Goal: Transaction & Acquisition: Purchase product/service

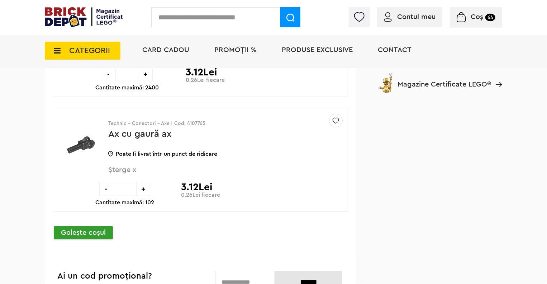
scroll to position [5701, 0]
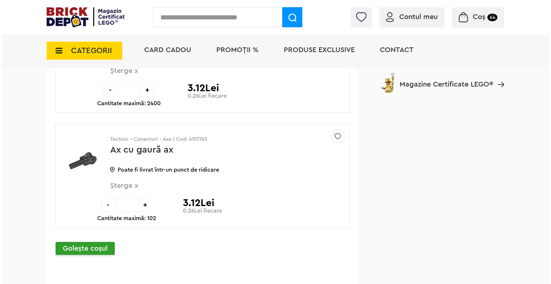
scroll to position [5698, 0]
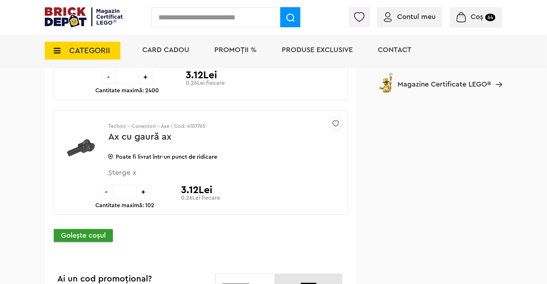
click at [197, 23] on input "text" at bounding box center [215, 17] width 129 height 20
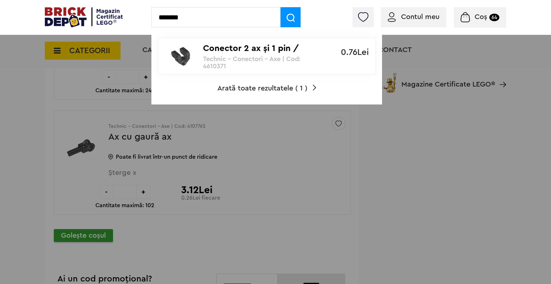
type input "*******"
click at [206, 59] on p "Technic - Conectori - Axe | Cod: 4610371" at bounding box center [263, 62] width 120 height 14
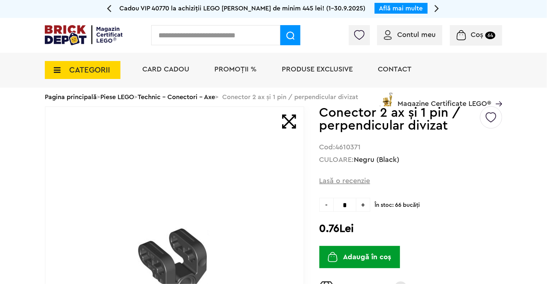
click at [370, 206] on span "+" at bounding box center [364, 205] width 14 height 14
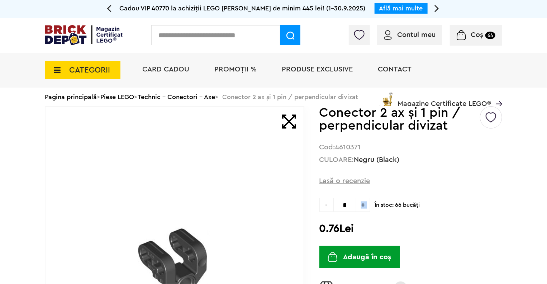
type input "*"
click at [361, 258] on button "Adaugă în coș" at bounding box center [360, 257] width 81 height 22
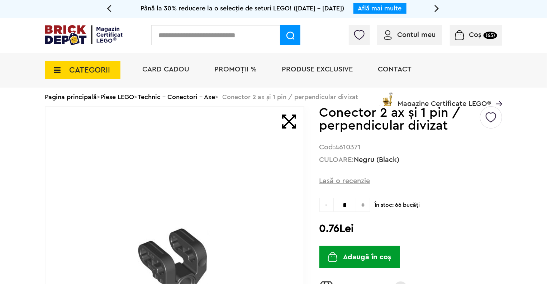
click at [188, 36] on input "text" at bounding box center [215, 35] width 129 height 20
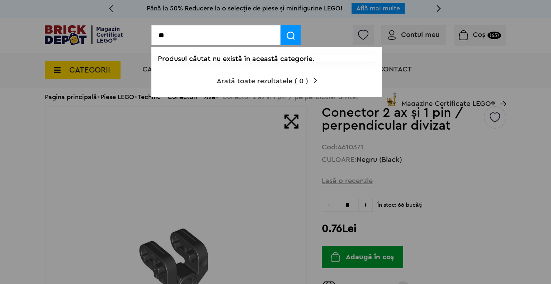
type input "*"
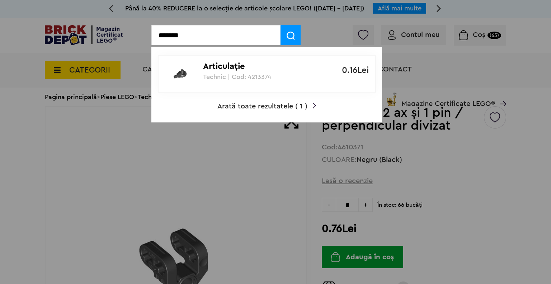
type input "*******"
click at [211, 80] on link "Articulaţie Technic | Cod: 4213374 0.16Lei" at bounding box center [267, 73] width 218 height 37
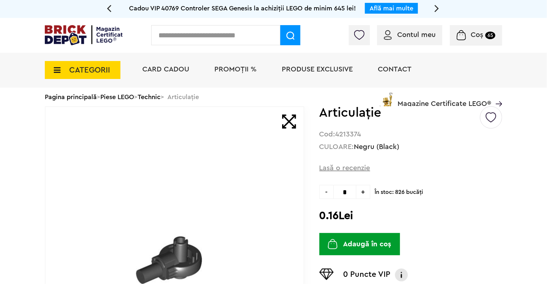
click at [367, 195] on span "+" at bounding box center [364, 192] width 14 height 14
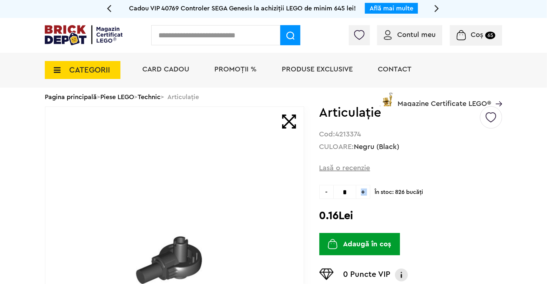
click at [367, 195] on span "+" at bounding box center [364, 192] width 14 height 14
type input "*"
click at [358, 242] on button "Adaugă în coș" at bounding box center [360, 244] width 81 height 22
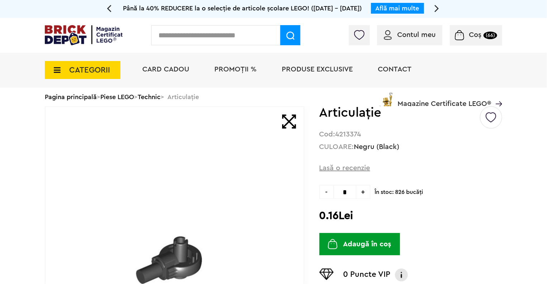
click at [190, 33] on input "text" at bounding box center [215, 35] width 129 height 20
type input "*"
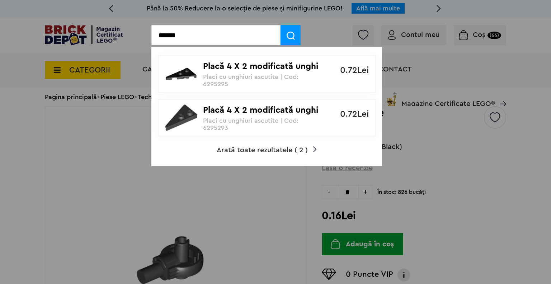
type input "******"
click at [289, 33] on img at bounding box center [291, 36] width 8 height 8
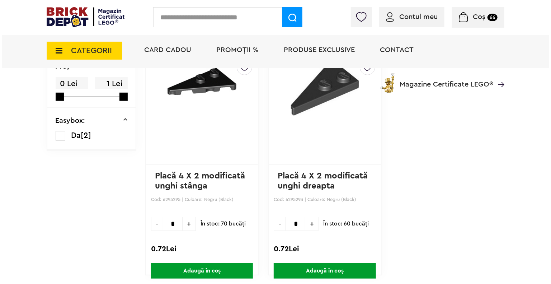
scroll to position [92, 0]
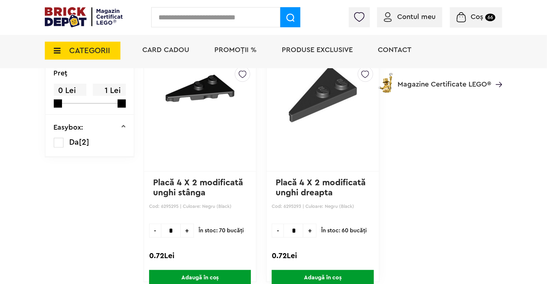
click at [186, 225] on span "+" at bounding box center [187, 230] width 13 height 14
type input "*"
click at [309, 232] on span "+" at bounding box center [309, 230] width 13 height 14
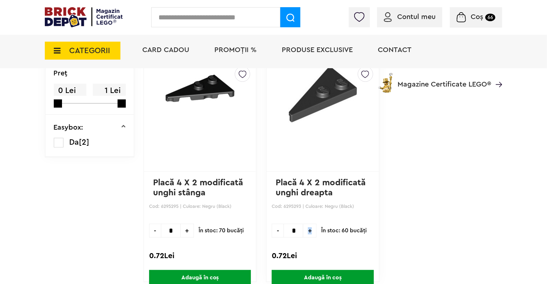
type input "*"
click at [307, 274] on span "Adaugă în coș" at bounding box center [323, 277] width 102 height 15
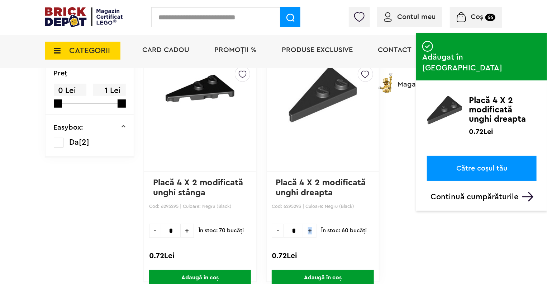
click at [229, 274] on span "Adaugă în coș" at bounding box center [200, 277] width 102 height 15
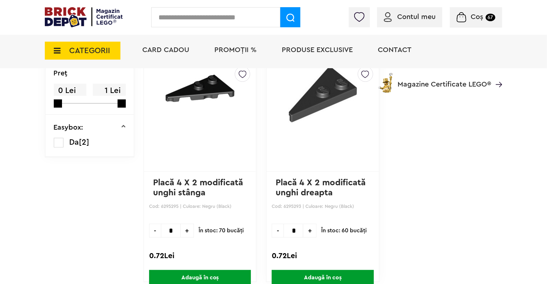
click at [120, 79] on div "CATEGORII Jucării LEGO Card Cadou LEGO Animal Crossing Nou Architecture Nou Art…" at bounding box center [274, 62] width 458 height 59
click at [205, 12] on input "text" at bounding box center [215, 17] width 129 height 20
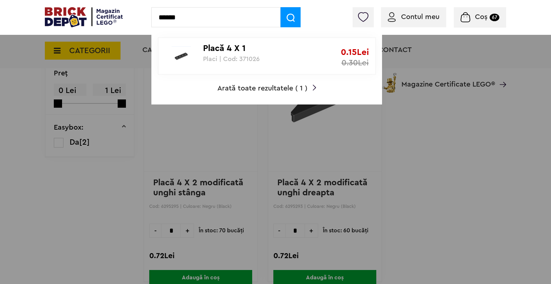
type input "******"
click at [207, 61] on p "Placi | Cod: 371026" at bounding box center [263, 58] width 120 height 7
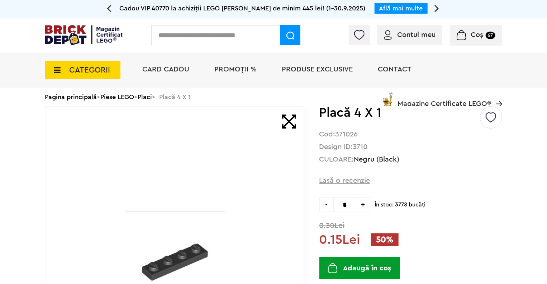
click at [367, 202] on span "+" at bounding box center [364, 204] width 14 height 14
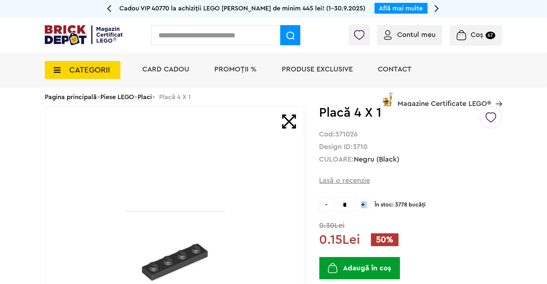
type input "*"
click at [355, 272] on button "Adaugă în coș" at bounding box center [360, 268] width 81 height 22
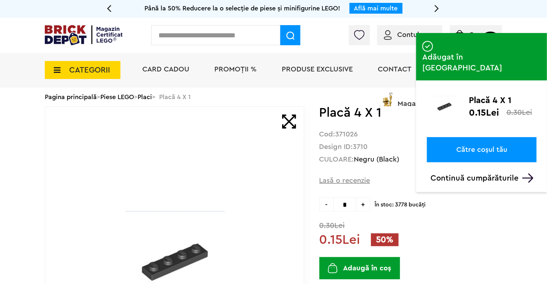
click at [202, 29] on input "text" at bounding box center [215, 35] width 129 height 20
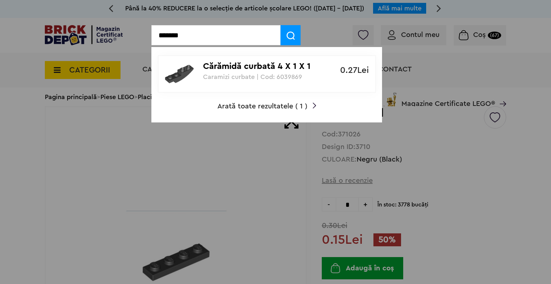
type input "*******"
click at [197, 66] on div at bounding box center [181, 74] width 44 height 29
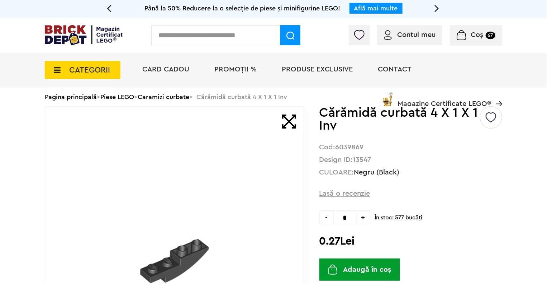
click at [365, 214] on span "+" at bounding box center [364, 217] width 14 height 14
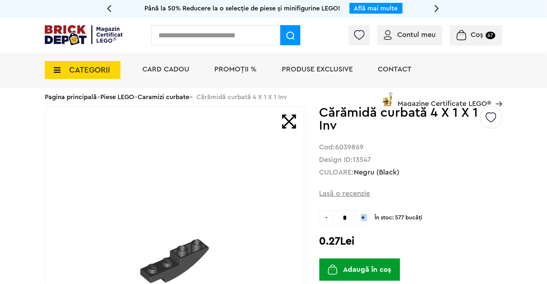
click at [365, 214] on span "+" at bounding box center [364, 217] width 14 height 14
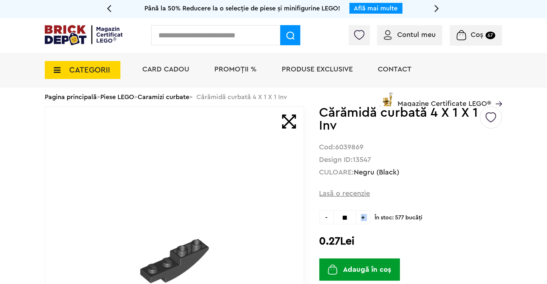
click at [365, 214] on span "+" at bounding box center [364, 217] width 14 height 14
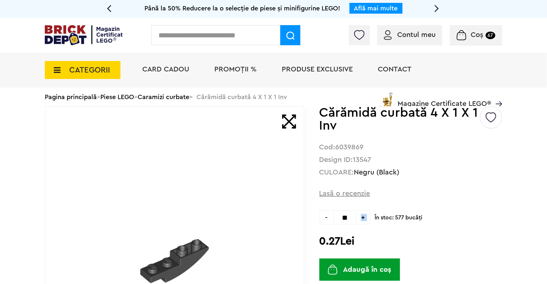
click at [365, 214] on span "+" at bounding box center [364, 217] width 14 height 14
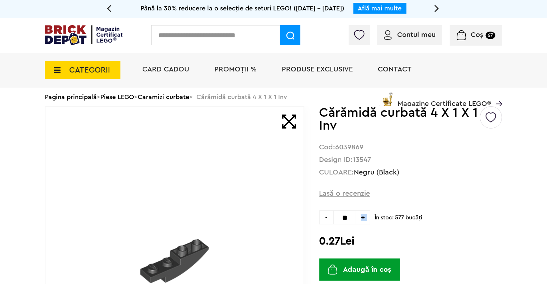
click at [365, 214] on span "+" at bounding box center [364, 217] width 14 height 14
type input "**"
click at [358, 265] on button "Adaugă în coș" at bounding box center [360, 269] width 81 height 22
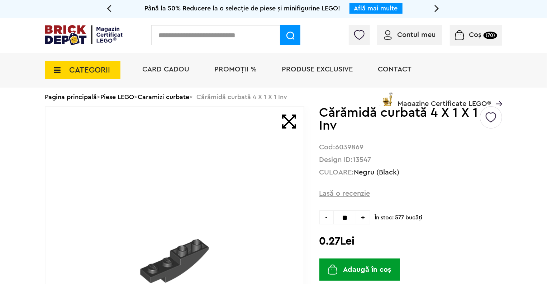
click at [173, 34] on input "text" at bounding box center [215, 35] width 129 height 20
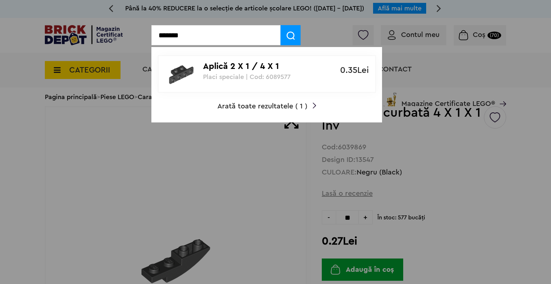
type input "*******"
click at [225, 60] on div "Aplică 2 X 1 / 4 X 1 Placi speciale | Cod: 6089577" at bounding box center [263, 68] width 120 height 24
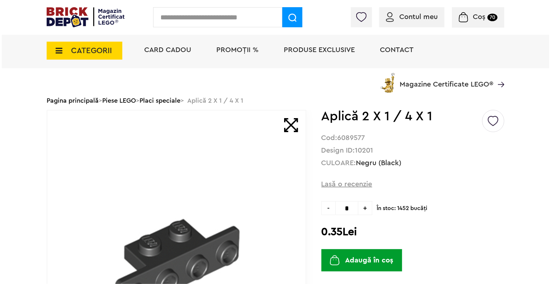
scroll to position [8, 0]
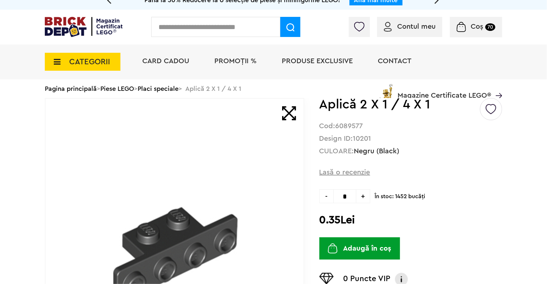
click at [352, 192] on input "*" at bounding box center [345, 196] width 23 height 14
type input "**"
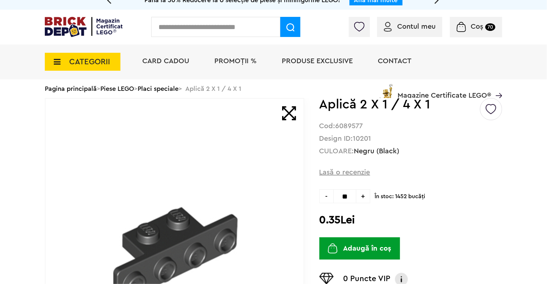
type input "**"
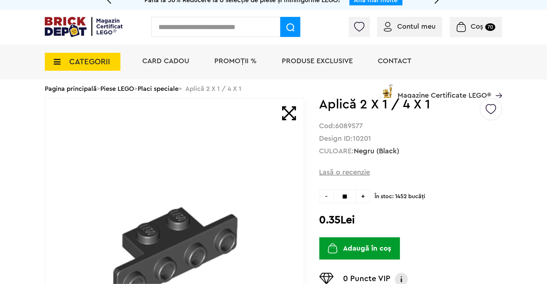
type input "**"
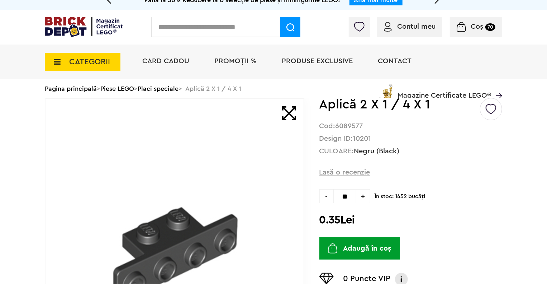
type input "**"
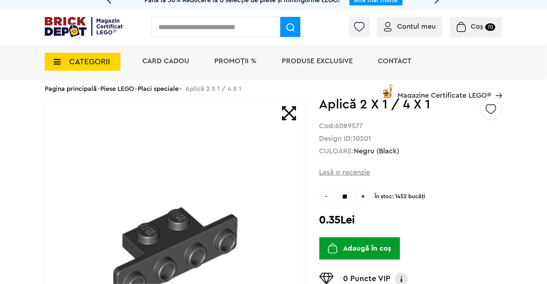
type input "**"
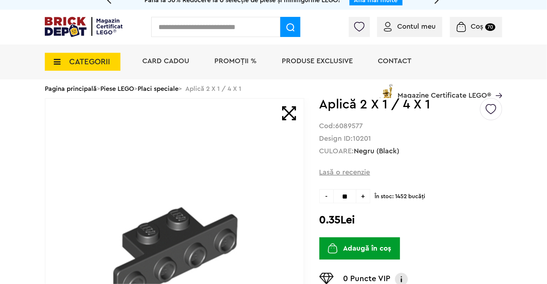
type input "**"
click at [347, 249] on button "Adaugă în coș" at bounding box center [360, 248] width 81 height 22
click at [188, 28] on input "text" at bounding box center [215, 27] width 129 height 20
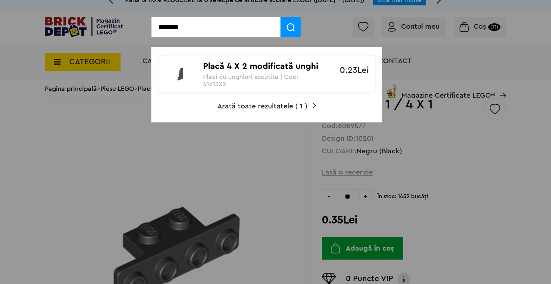
type input "*******"
click at [198, 75] on div at bounding box center [181, 74] width 44 height 29
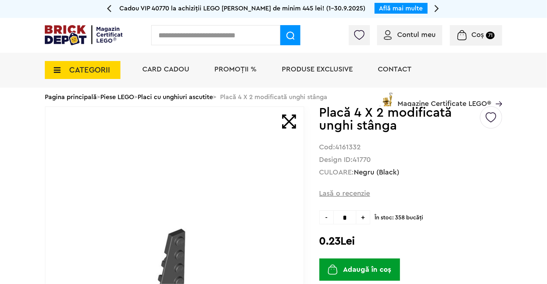
click at [367, 217] on span "+" at bounding box center [364, 217] width 14 height 14
type input "*"
click at [356, 269] on button "Adaugă în coș" at bounding box center [360, 269] width 81 height 22
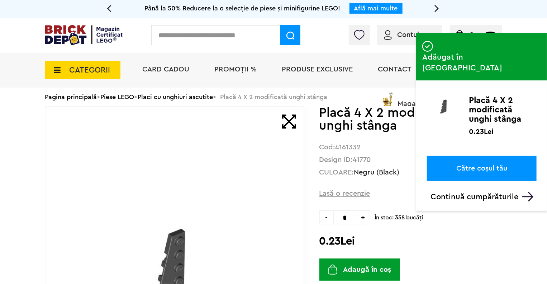
click at [202, 37] on input "text" at bounding box center [215, 35] width 129 height 20
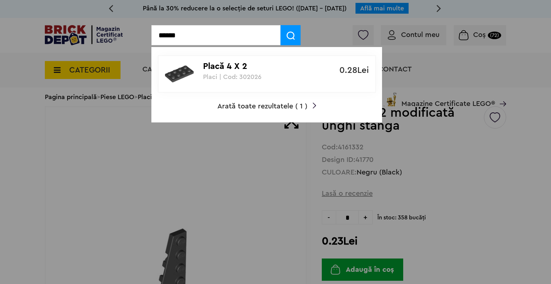
type input "******"
click at [192, 67] on img at bounding box center [179, 74] width 29 height 29
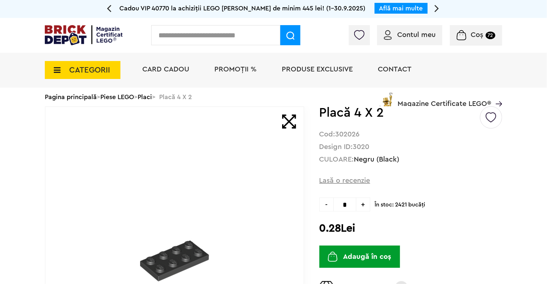
click at [364, 184] on div "Default ( 0 ) Creează o listă nouă Placă 4 X 2 Cod: 302026 Design ID: 3020 CULO…" at bounding box center [411, 261] width 183 height 310
click at [361, 210] on span "+" at bounding box center [364, 204] width 14 height 14
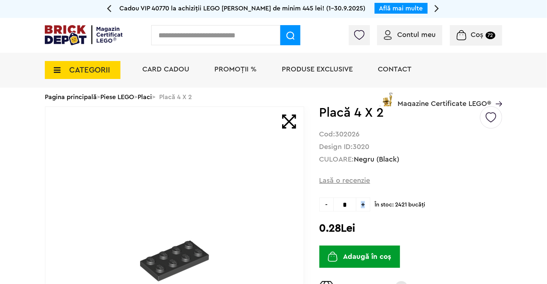
click at [361, 210] on span "+" at bounding box center [364, 204] width 14 height 14
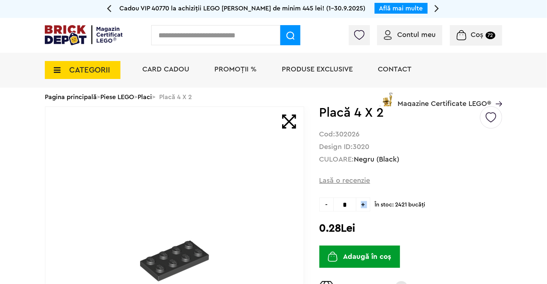
click at [361, 210] on span "+" at bounding box center [364, 204] width 14 height 14
click at [325, 206] on span "-" at bounding box center [327, 204] width 14 height 14
type input "*"
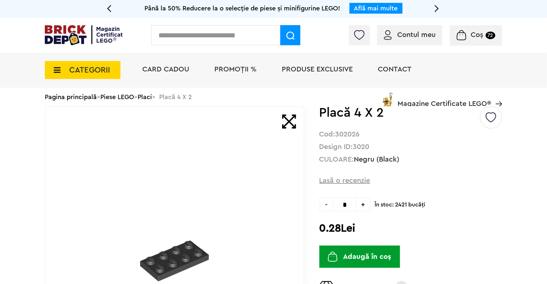
click at [327, 249] on button "Adaugă în coș" at bounding box center [360, 256] width 81 height 22
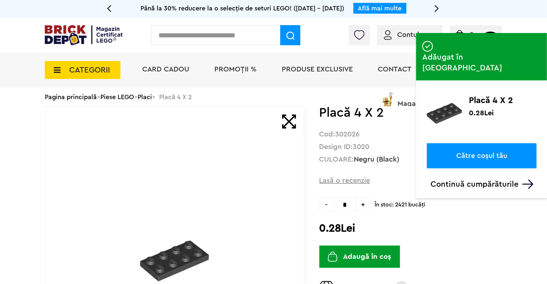
click at [223, 37] on input "text" at bounding box center [215, 35] width 129 height 20
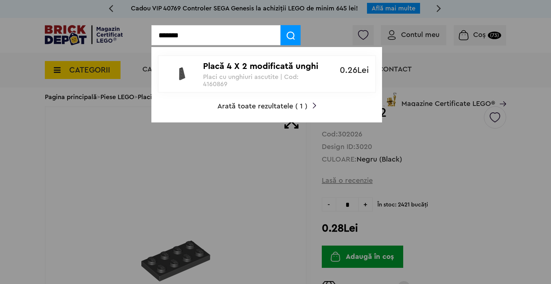
type input "*******"
click at [221, 71] on p "Placă 4 X 2 modificată unghi dreapta" at bounding box center [263, 66] width 120 height 10
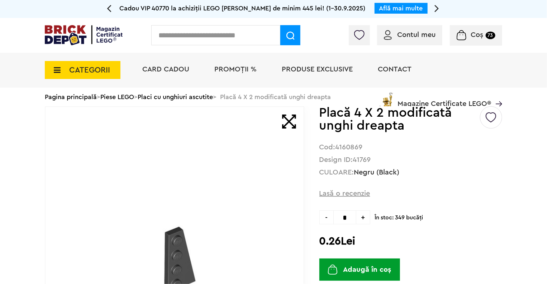
click at [368, 216] on span "+" at bounding box center [364, 217] width 14 height 14
click at [331, 218] on span "-" at bounding box center [327, 217] width 14 height 14
type input "*"
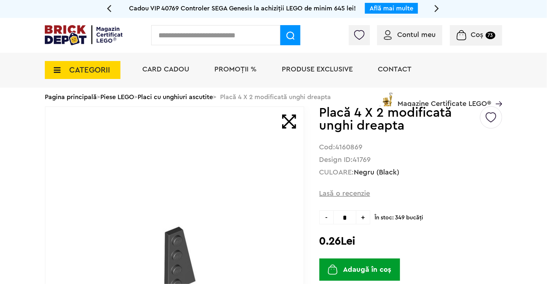
click at [357, 273] on button "Adaugă în coș" at bounding box center [360, 269] width 81 height 22
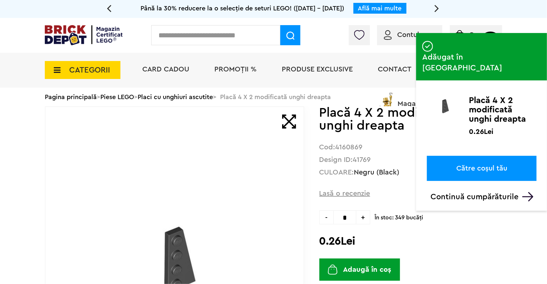
click at [189, 32] on input "text" at bounding box center [215, 35] width 129 height 20
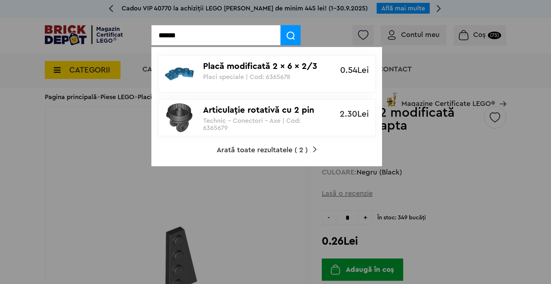
type input "******"
click at [213, 109] on p "Articulație rotativă cu 2 pin" at bounding box center [263, 110] width 120 height 10
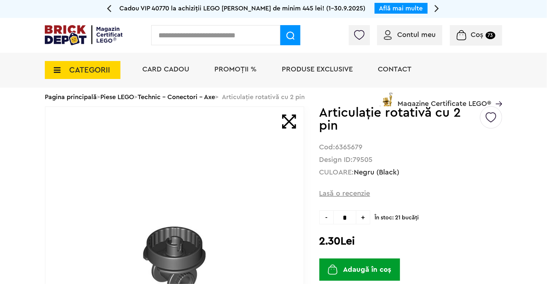
click at [365, 216] on span "+" at bounding box center [364, 217] width 14 height 14
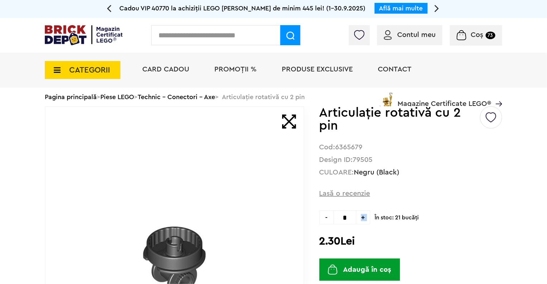
click at [365, 216] on span "+" at bounding box center [364, 217] width 14 height 14
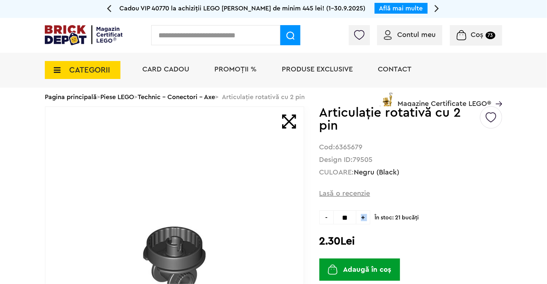
click at [365, 216] on span "+" at bounding box center [364, 217] width 14 height 14
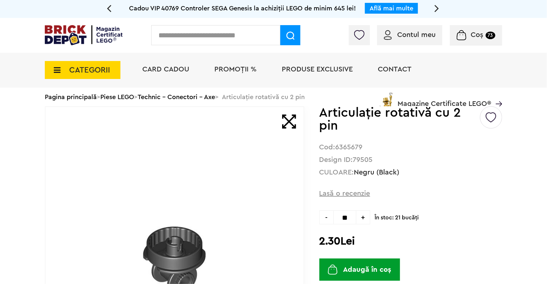
click at [327, 213] on span "-" at bounding box center [327, 217] width 14 height 14
type input "**"
click at [336, 266] on img "submit" at bounding box center [333, 269] width 10 height 10
click at [199, 39] on input "text" at bounding box center [215, 35] width 129 height 20
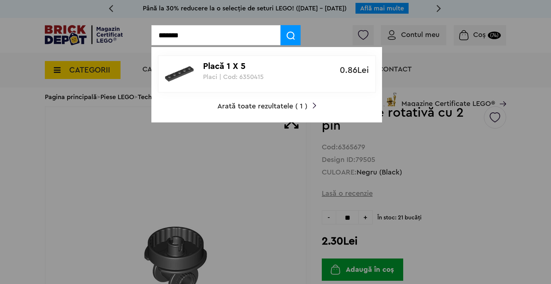
type input "*******"
click at [247, 82] on link "Placă 1 X 5 Placi | Cod: 6350415 0.86Lei" at bounding box center [267, 73] width 218 height 37
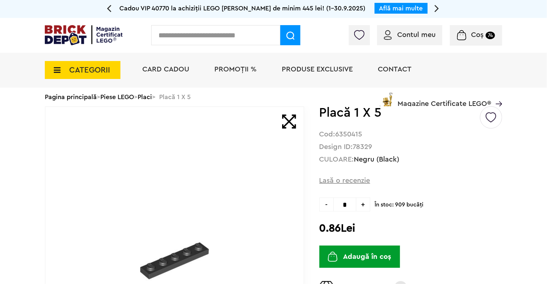
click at [363, 203] on span "+" at bounding box center [364, 204] width 14 height 14
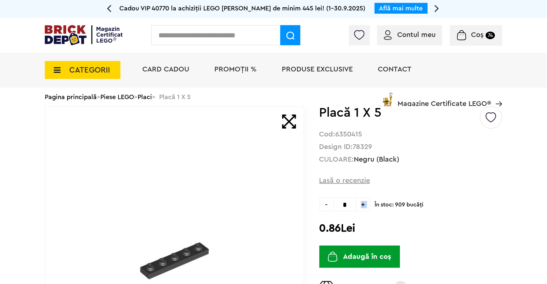
type input "*"
click at [367, 250] on button "Adaugă în coș" at bounding box center [360, 256] width 81 height 22
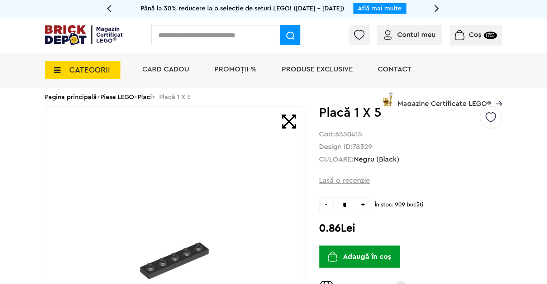
click at [161, 28] on input "text" at bounding box center [215, 35] width 129 height 20
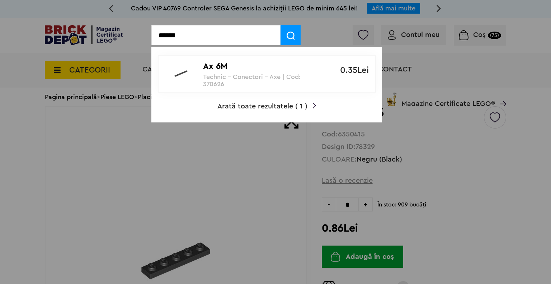
type input "******"
click at [217, 77] on p "Technic - Conectori - Axe | Cod: 370626" at bounding box center [263, 80] width 120 height 14
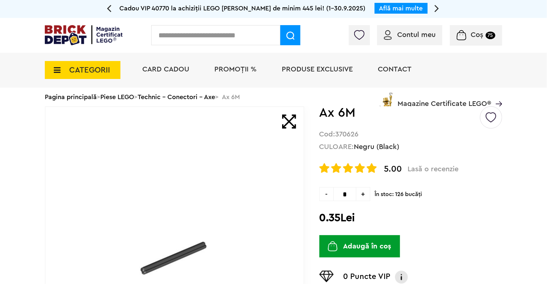
click at [366, 193] on span "+" at bounding box center [364, 194] width 14 height 14
type input "*"
click at [360, 246] on button "Adaugă în coș" at bounding box center [360, 246] width 81 height 22
click at [228, 32] on input "text" at bounding box center [215, 35] width 129 height 20
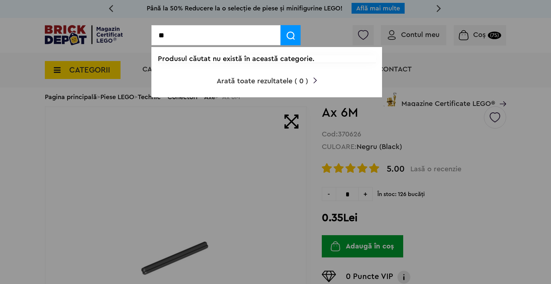
type input "*"
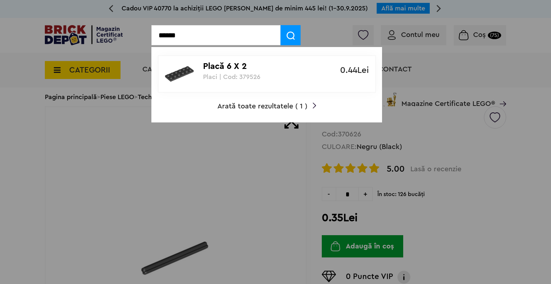
type input "******"
click at [219, 66] on p "Placă 6 X 2" at bounding box center [263, 66] width 120 height 10
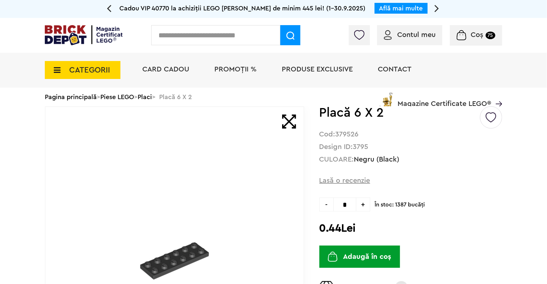
click at [366, 208] on span "+" at bounding box center [364, 204] width 14 height 14
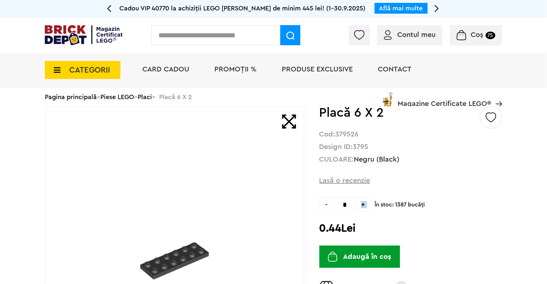
click at [366, 208] on span "+" at bounding box center [364, 204] width 14 height 14
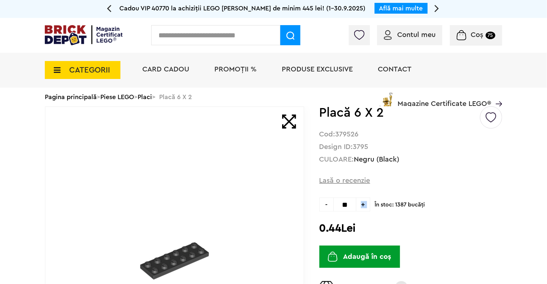
click at [366, 208] on span "+" at bounding box center [364, 204] width 14 height 14
type input "**"
click at [347, 256] on button "Adaugă în coș" at bounding box center [360, 256] width 81 height 22
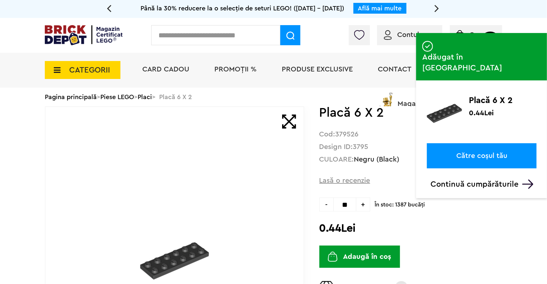
click at [181, 32] on input "text" at bounding box center [215, 35] width 129 height 20
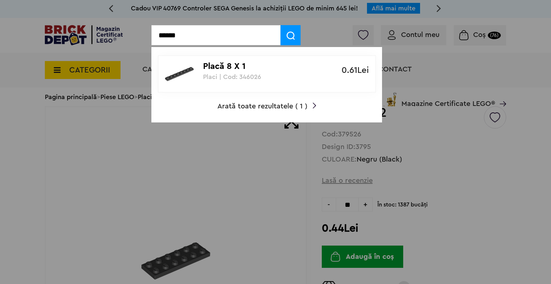
type input "******"
click at [189, 76] on img at bounding box center [179, 74] width 29 height 29
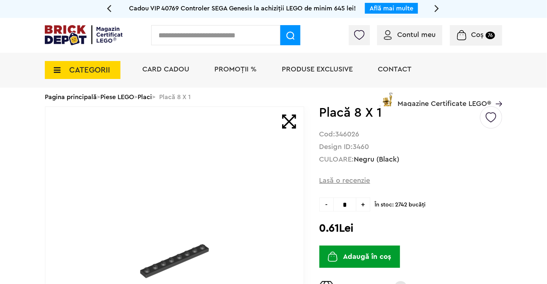
click at [368, 201] on span "+" at bounding box center [364, 204] width 14 height 14
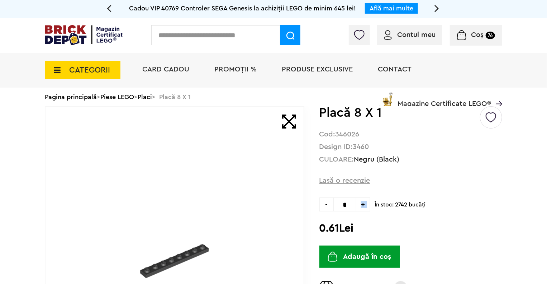
click at [368, 201] on span "+" at bounding box center [364, 204] width 14 height 14
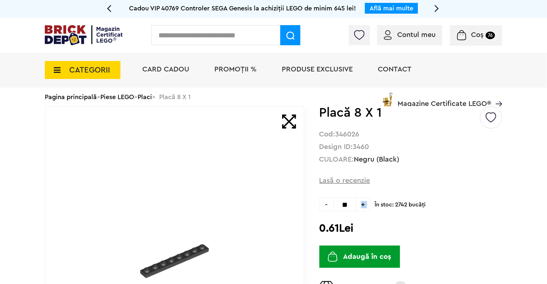
click at [368, 201] on span "+" at bounding box center [364, 204] width 14 height 14
type input "**"
click at [355, 258] on button "Adaugă în coș" at bounding box center [360, 256] width 81 height 22
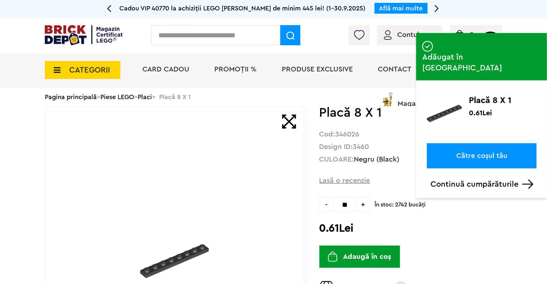
click at [249, 38] on input "text" at bounding box center [215, 35] width 129 height 20
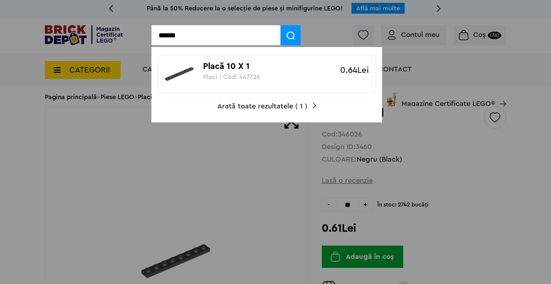
type input "******"
click at [243, 67] on p "Placă 10 X 1" at bounding box center [263, 66] width 120 height 10
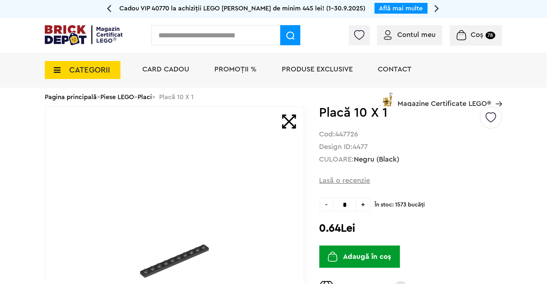
click at [363, 202] on span "+" at bounding box center [364, 204] width 14 height 14
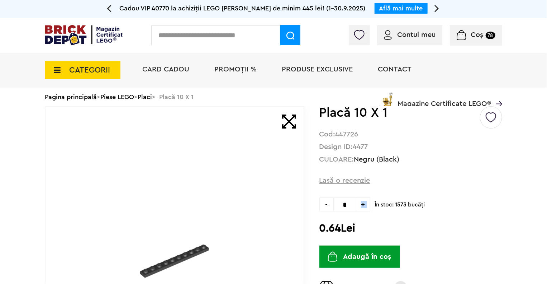
type input "*"
click at [363, 255] on button "Adaugă în coș" at bounding box center [360, 256] width 81 height 22
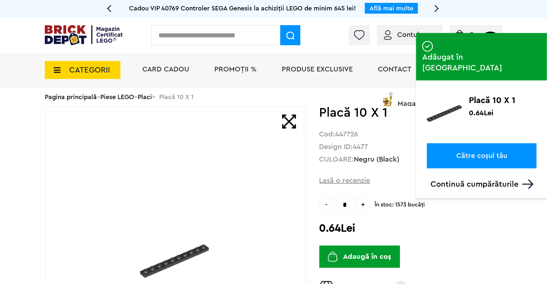
click at [181, 37] on input "text" at bounding box center [215, 35] width 129 height 20
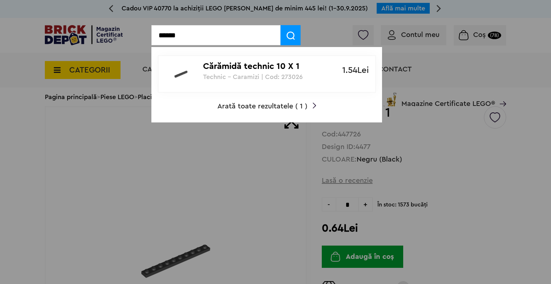
type input "******"
click at [249, 64] on p "Cărămidă technic 10 X 1" at bounding box center [263, 66] width 120 height 10
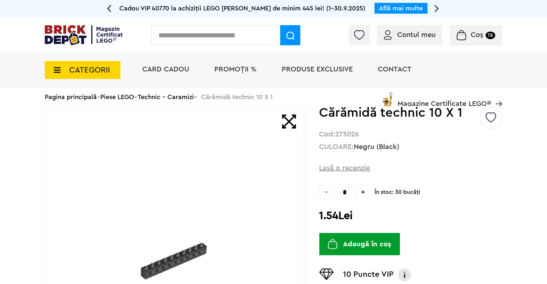
click at [363, 190] on span "+" at bounding box center [364, 192] width 14 height 14
click at [365, 189] on span "+" at bounding box center [364, 192] width 14 height 14
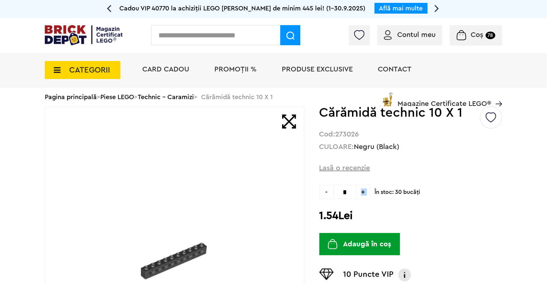
type input "*"
click at [358, 240] on button "Adaugă în coș" at bounding box center [360, 244] width 81 height 22
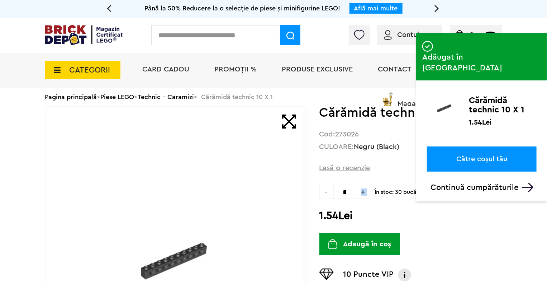
click at [474, 146] on link "Către coșul tău" at bounding box center [482, 158] width 110 height 25
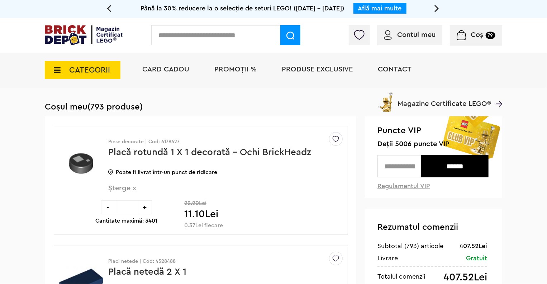
click at [220, 30] on input "text" at bounding box center [215, 35] width 129 height 20
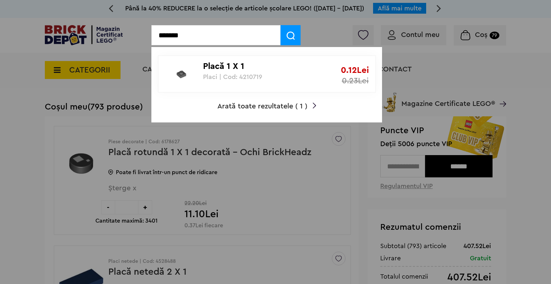
type input "*******"
click at [217, 77] on p "Placi | Cod: 4210719" at bounding box center [263, 76] width 120 height 7
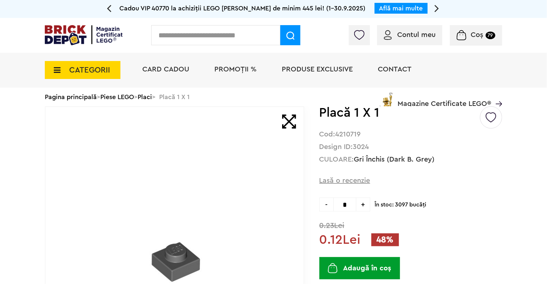
click at [360, 203] on span "+" at bounding box center [364, 204] width 14 height 14
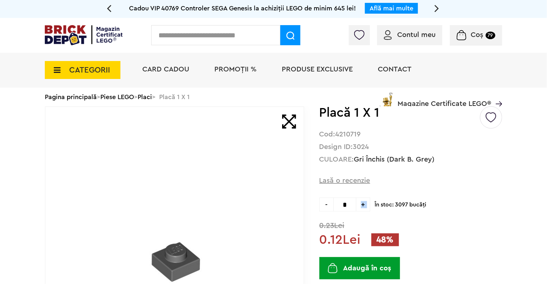
click at [360, 203] on span "+" at bounding box center [364, 204] width 14 height 14
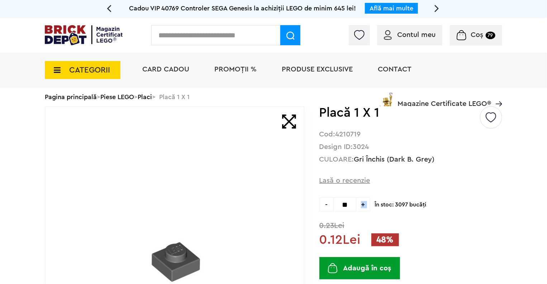
click at [360, 203] on span "+" at bounding box center [364, 204] width 14 height 14
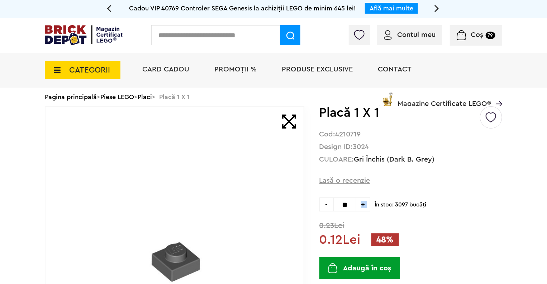
click at [360, 203] on span "+" at bounding box center [364, 204] width 14 height 14
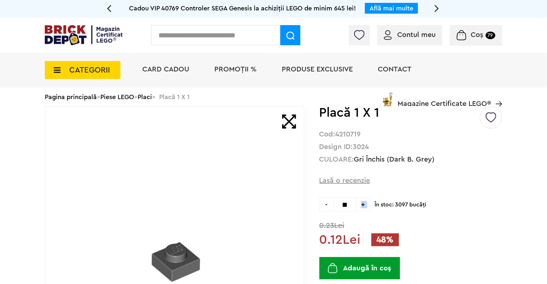
click at [360, 203] on span "+" at bounding box center [364, 204] width 14 height 14
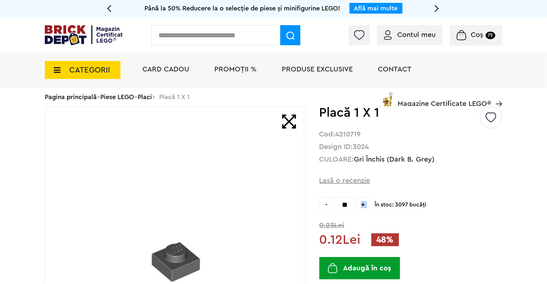
click at [360, 203] on span "+" at bounding box center [364, 204] width 14 height 14
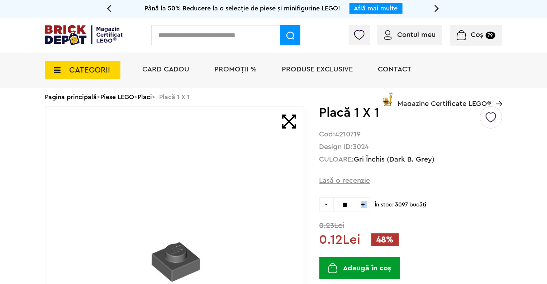
click at [360, 203] on span "+" at bounding box center [364, 204] width 14 height 14
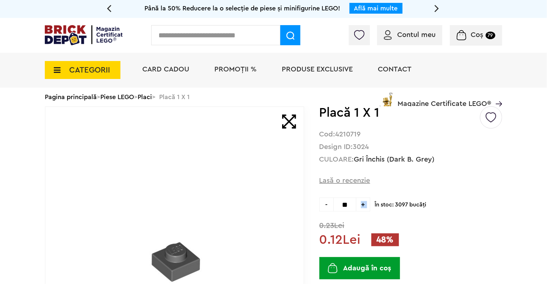
click at [360, 203] on span "+" at bounding box center [364, 204] width 14 height 14
click at [326, 207] on span "-" at bounding box center [327, 204] width 14 height 14
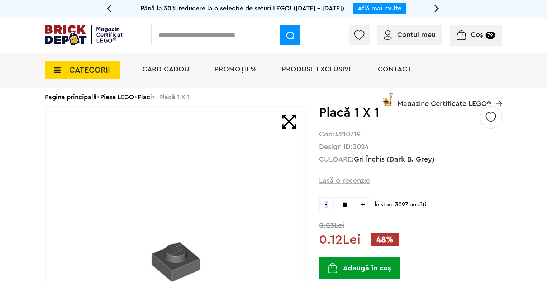
click at [326, 207] on span "-" at bounding box center [327, 204] width 14 height 14
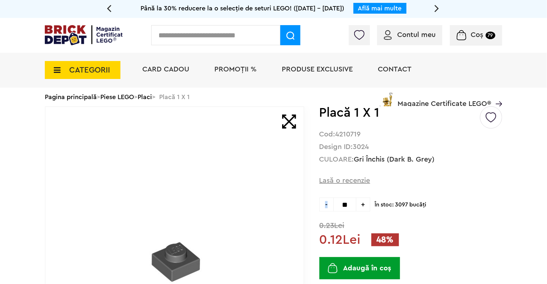
click at [326, 207] on span "-" at bounding box center [327, 204] width 14 height 14
click at [371, 203] on span "+" at bounding box center [364, 204] width 14 height 14
type input "**"
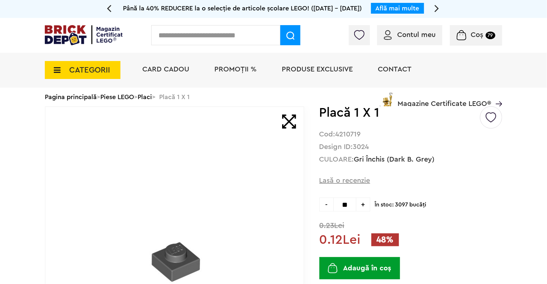
click at [371, 267] on button "Adaugă în coș" at bounding box center [360, 268] width 81 height 22
click at [199, 43] on input "text" at bounding box center [215, 35] width 129 height 20
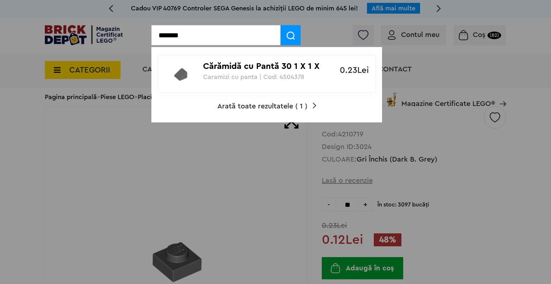
type input "*******"
click at [203, 67] on p "Cărămidă cu Pantă 30 1 X 1 X 2/3" at bounding box center [263, 66] width 120 height 10
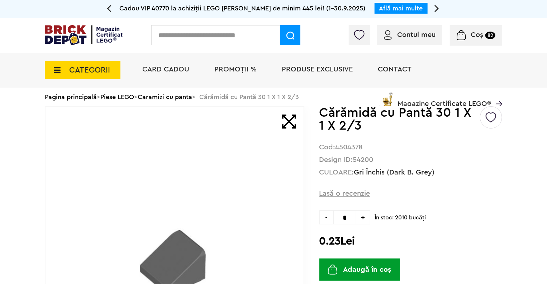
click at [368, 214] on span "+" at bounding box center [364, 217] width 14 height 14
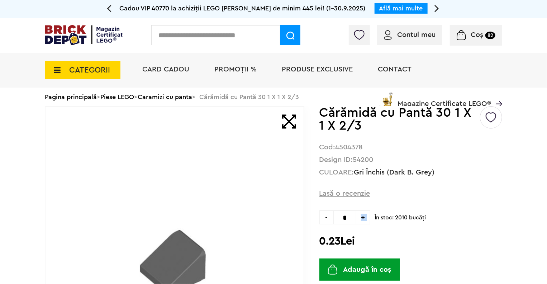
click at [368, 214] on span "+" at bounding box center [364, 217] width 14 height 14
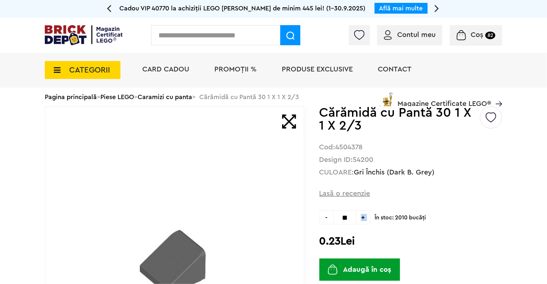
click at [368, 214] on span "+" at bounding box center [364, 217] width 14 height 14
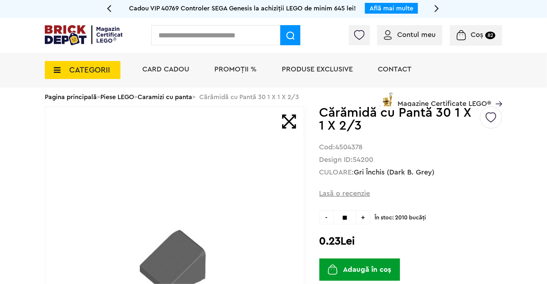
click at [368, 214] on span "+" at bounding box center [364, 217] width 14 height 14
type input "**"
click at [344, 269] on button "Adaugă în coș" at bounding box center [360, 269] width 81 height 22
click at [235, 37] on input "text" at bounding box center [215, 35] width 129 height 20
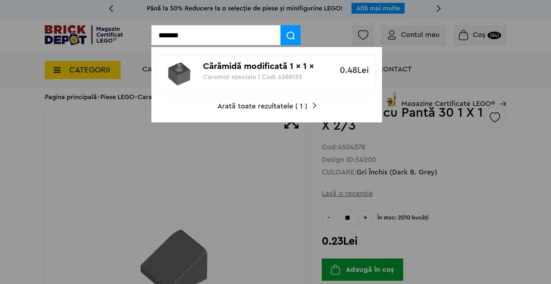
type input "*******"
click at [229, 71] on div "Cărămidă modificată 1 x 1 x 2/3 găurită Caramizi speciale | Cod: 6388133" at bounding box center [263, 68] width 120 height 24
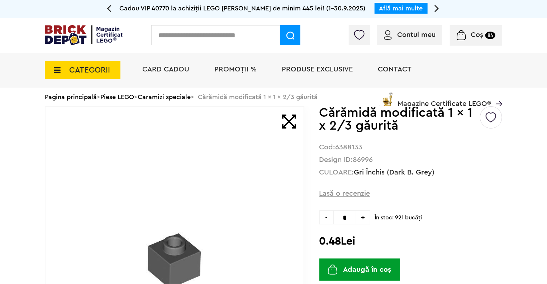
click at [367, 218] on span "+" at bounding box center [364, 217] width 14 height 14
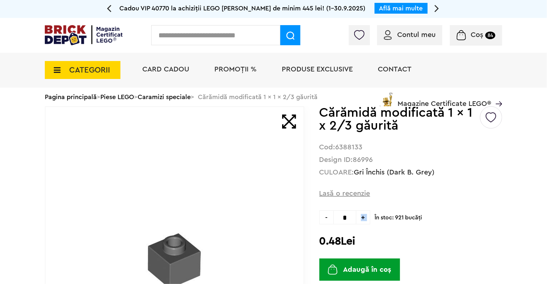
type input "*"
click at [360, 267] on button "Adaugă în coș" at bounding box center [360, 269] width 81 height 22
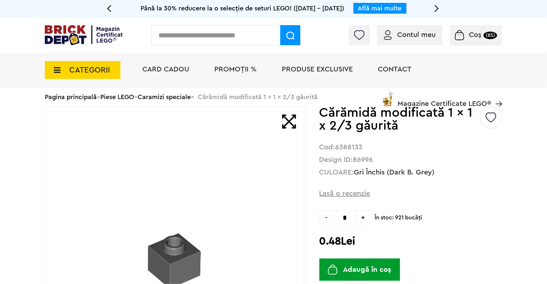
click at [224, 35] on input "text" at bounding box center [215, 35] width 129 height 20
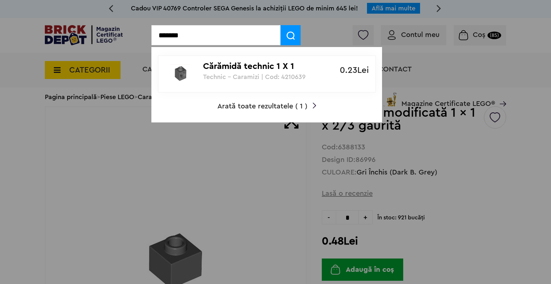
type input "*******"
click at [233, 71] on p "Cărămidă technic 1 X 1" at bounding box center [263, 66] width 120 height 10
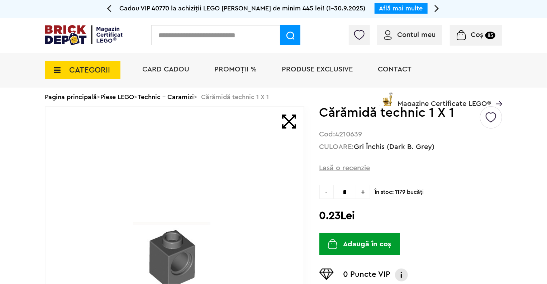
click at [364, 196] on span "+" at bounding box center [364, 192] width 14 height 14
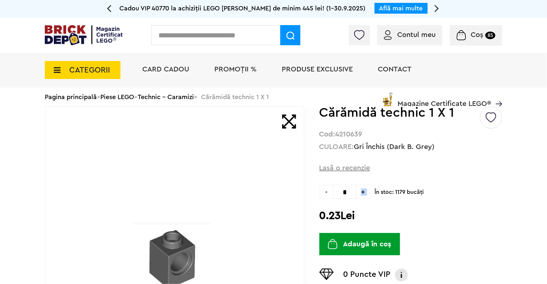
click at [364, 196] on span "+" at bounding box center [364, 192] width 14 height 14
click at [330, 193] on span "-" at bounding box center [327, 192] width 14 height 14
type input "*"
click at [351, 251] on button "Adaugă în coș" at bounding box center [360, 244] width 81 height 22
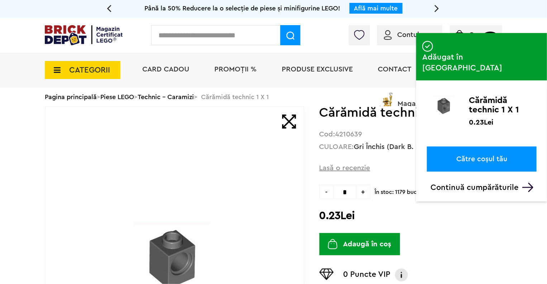
click at [187, 39] on input "text" at bounding box center [215, 35] width 129 height 20
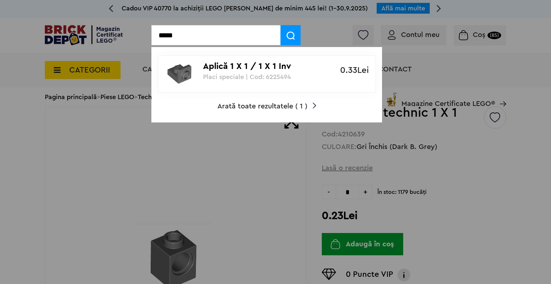
type input "*****"
click at [274, 76] on p "Placi speciale | Cod: 6225494" at bounding box center [263, 76] width 120 height 7
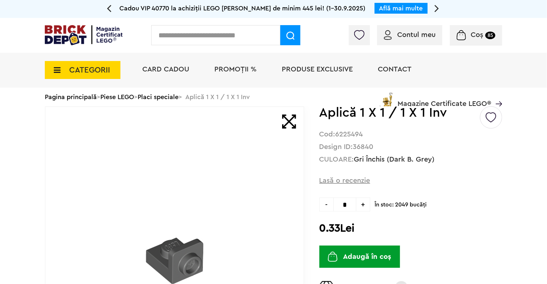
click at [366, 205] on span "+" at bounding box center [364, 204] width 14 height 14
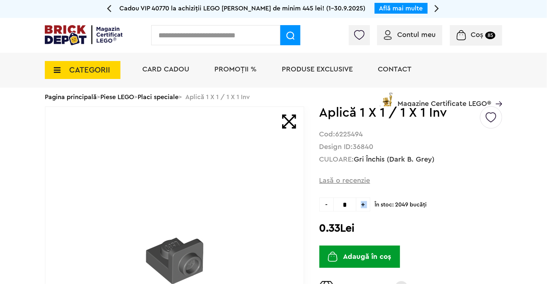
click at [366, 205] on span "+" at bounding box center [364, 204] width 14 height 14
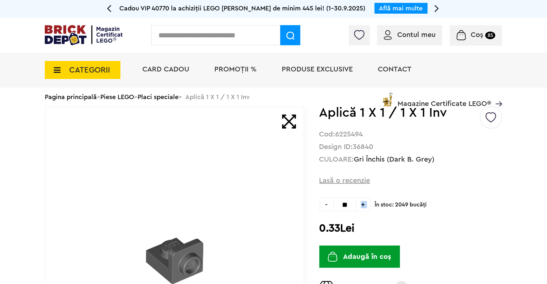
click at [366, 205] on span "+" at bounding box center [364, 204] width 14 height 14
type input "**"
click at [372, 263] on button "Adaugă în coș" at bounding box center [360, 256] width 81 height 22
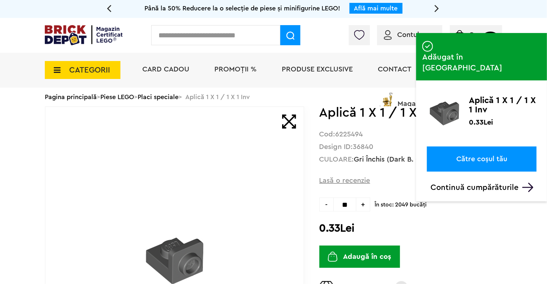
click at [80, 67] on span "CATEGORII" at bounding box center [89, 70] width 41 height 8
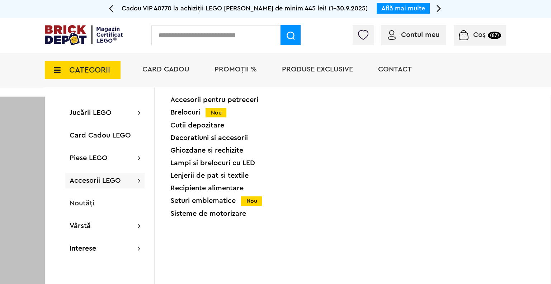
click at [202, 100] on div "Accesorii pentru petreceri" at bounding box center [231, 99] width 122 height 7
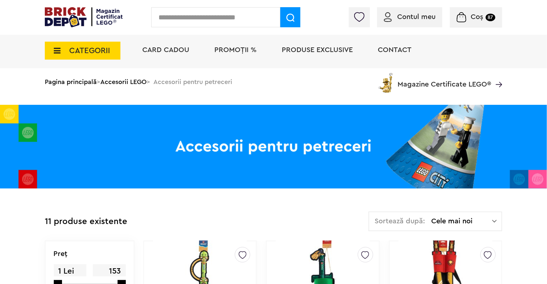
scroll to position [29, 0]
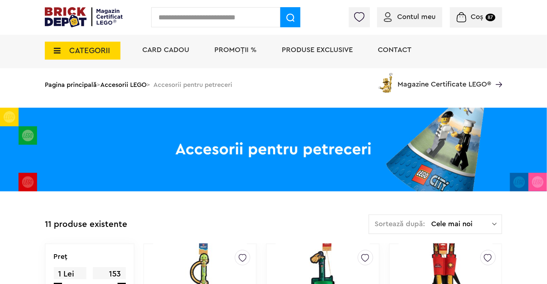
click at [78, 54] on span "CATEGORII" at bounding box center [89, 51] width 41 height 8
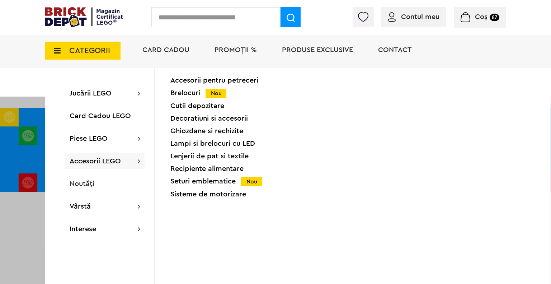
click at [191, 103] on div "Cutii depozitare" at bounding box center [231, 105] width 122 height 7
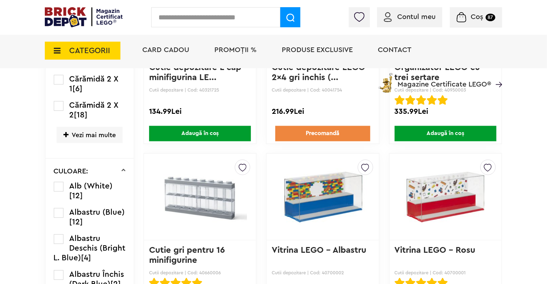
scroll to position [667, 0]
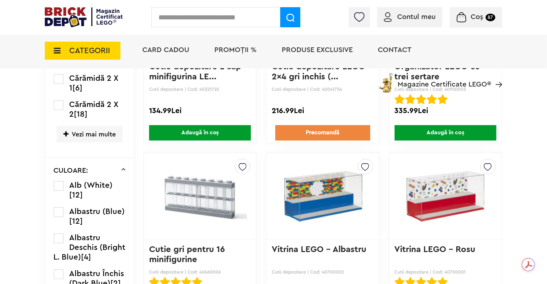
click at [96, 47] on span "CATEGORII" at bounding box center [89, 51] width 41 height 8
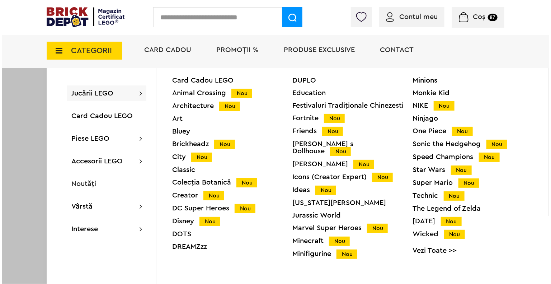
scroll to position [668, 0]
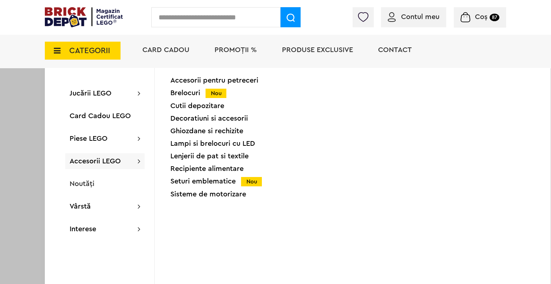
click at [212, 119] on div "Decoratiuni si accesorii" at bounding box center [231, 118] width 122 height 7
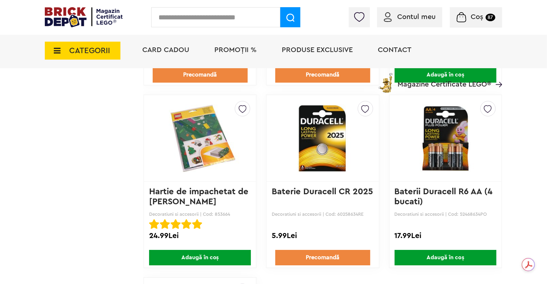
scroll to position [1089, 0]
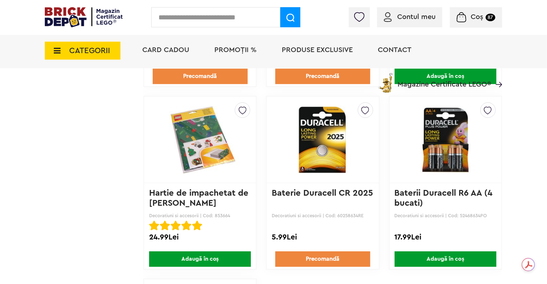
click at [228, 137] on img at bounding box center [200, 139] width 94 height 72
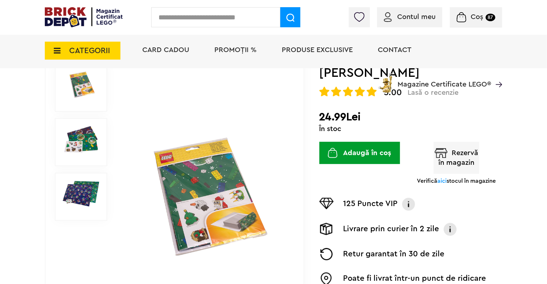
scroll to position [82, 0]
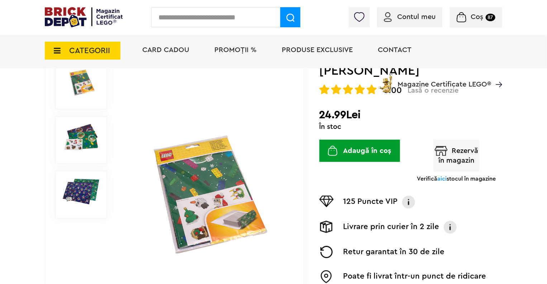
click at [67, 49] on span "CATEGORII" at bounding box center [83, 51] width 76 height 18
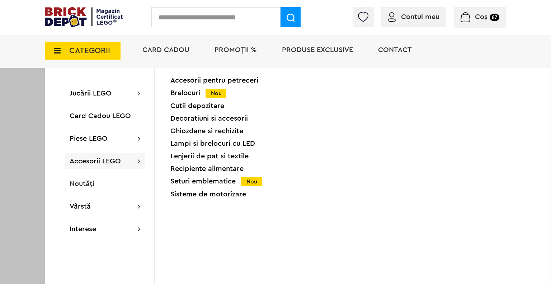
click at [199, 130] on div "Ghiozdane si rechizite" at bounding box center [231, 130] width 122 height 7
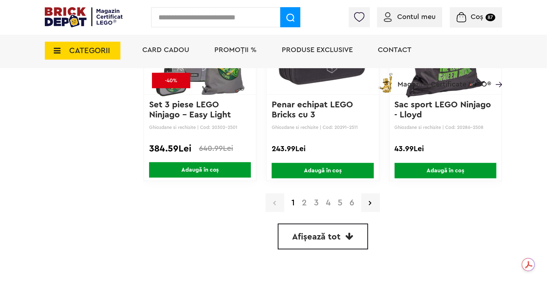
scroll to position [1726, 0]
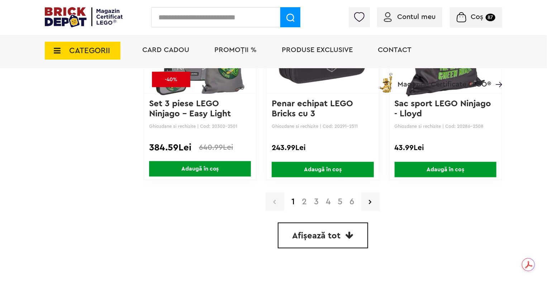
click at [99, 47] on span "CATEGORII" at bounding box center [89, 51] width 41 height 8
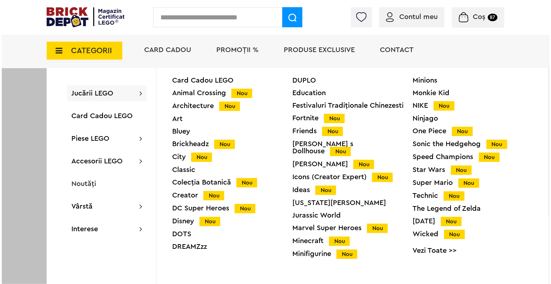
scroll to position [1726, 0]
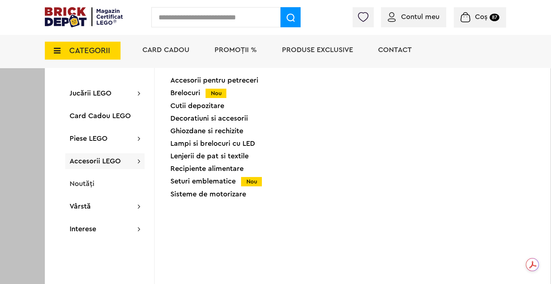
click at [215, 146] on div "Lampi si brelocuri cu LED" at bounding box center [231, 143] width 122 height 7
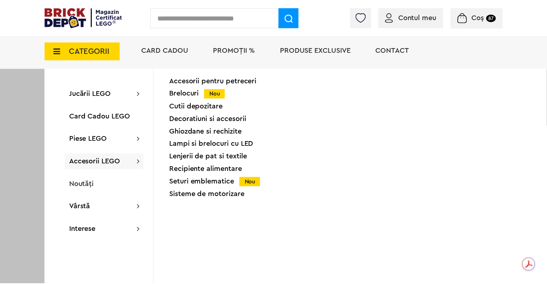
scroll to position [1726, 0]
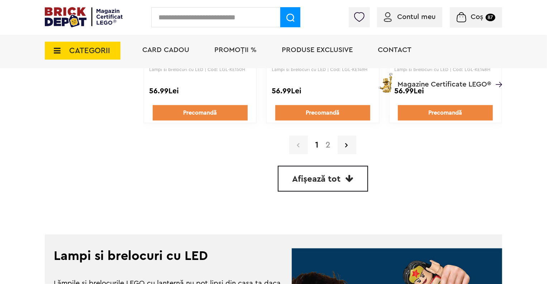
scroll to position [1784, 0]
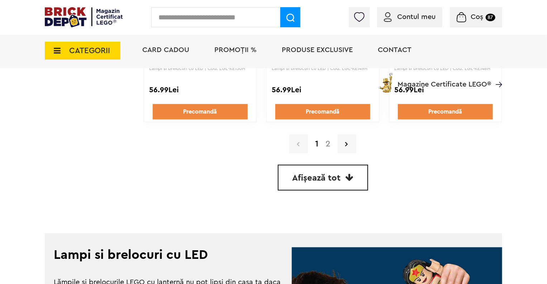
click at [298, 174] on span "Afișează tot" at bounding box center [317, 178] width 48 height 9
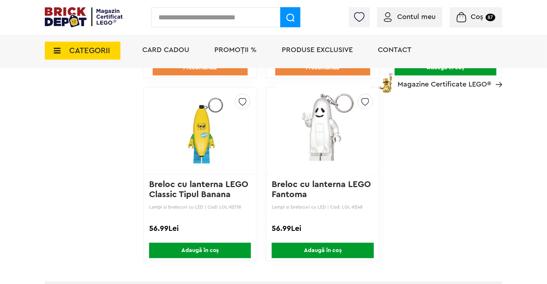
scroll to position [2560, 0]
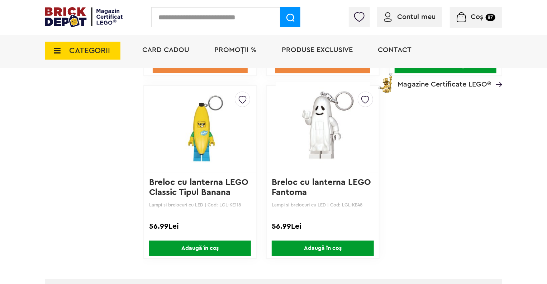
click at [105, 49] on span "CATEGORII" at bounding box center [89, 51] width 41 height 8
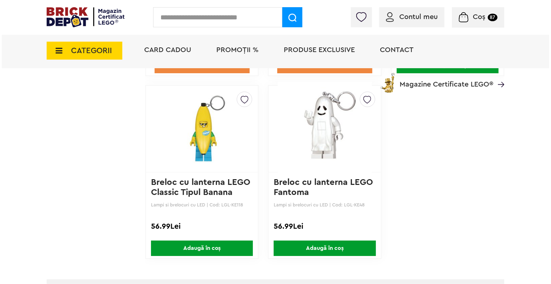
scroll to position [2561, 0]
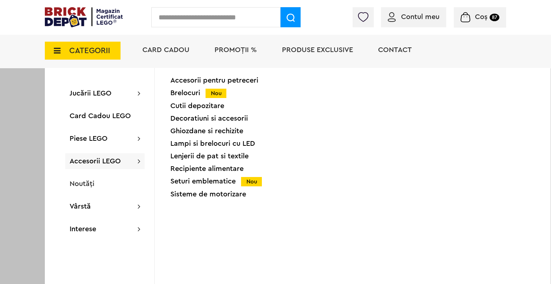
click at [225, 157] on div "Lenjerii de pat si textile" at bounding box center [231, 155] width 122 height 7
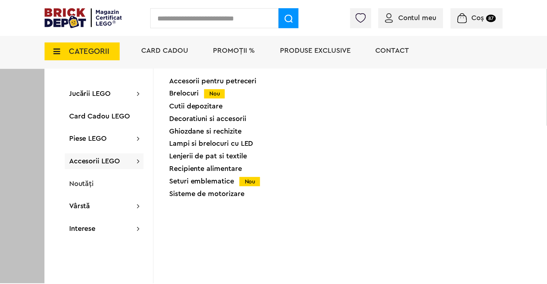
scroll to position [2560, 0]
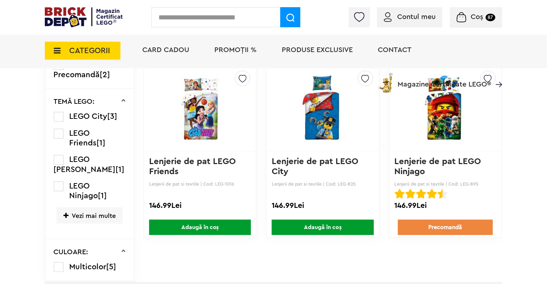
scroll to position [390, 0]
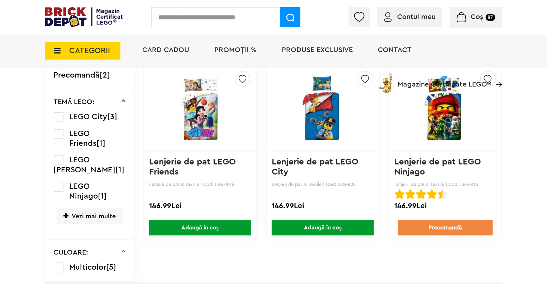
click at [79, 48] on span "CATEGORII" at bounding box center [89, 51] width 41 height 8
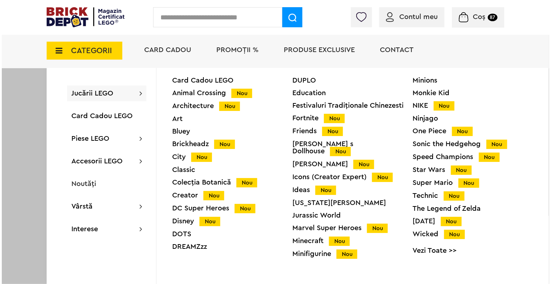
scroll to position [390, 0]
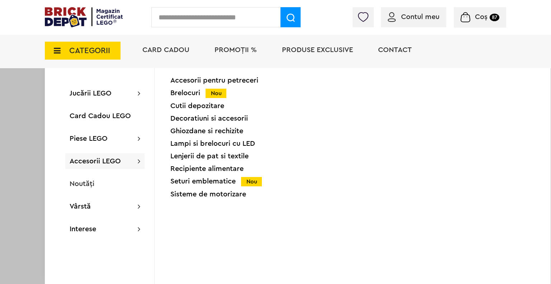
click at [214, 198] on div "Sisteme de motorizare" at bounding box center [231, 193] width 122 height 7
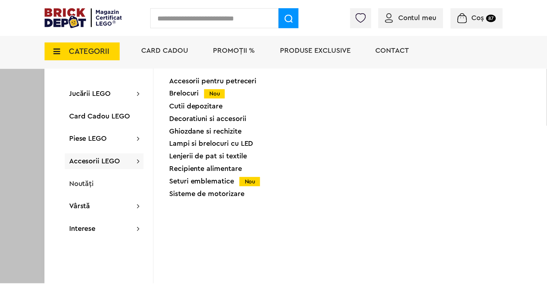
scroll to position [390, 0]
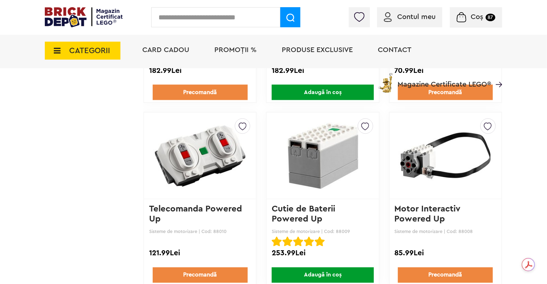
scroll to position [525, 0]
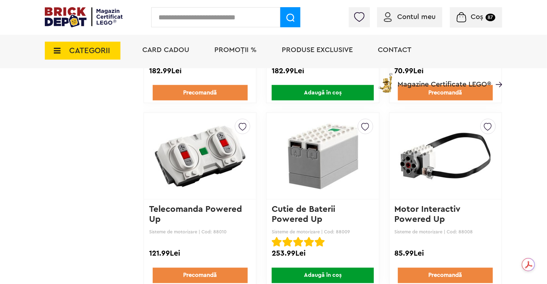
click at [96, 50] on span "CATEGORII" at bounding box center [89, 51] width 41 height 8
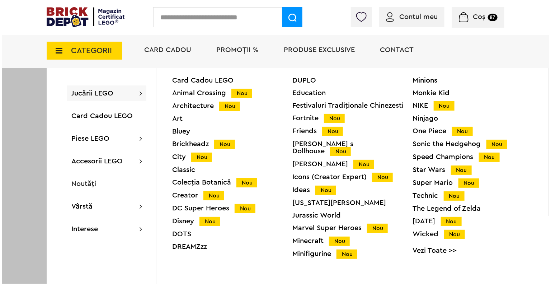
scroll to position [525, 0]
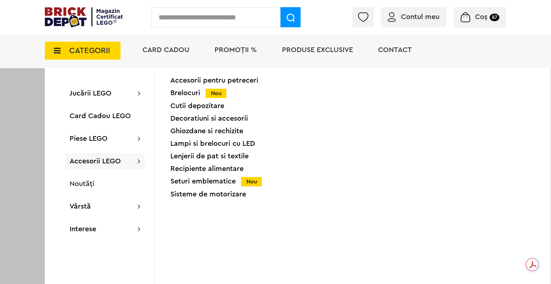
click at [235, 168] on div "Recipiente alimentare" at bounding box center [231, 168] width 122 height 7
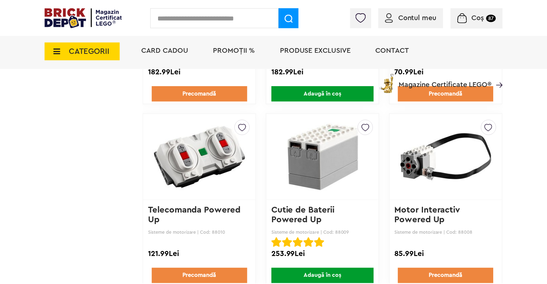
scroll to position [525, 0]
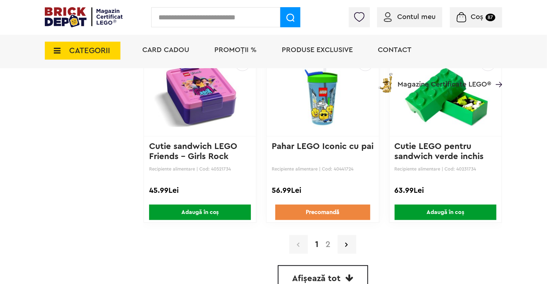
scroll to position [1684, 0]
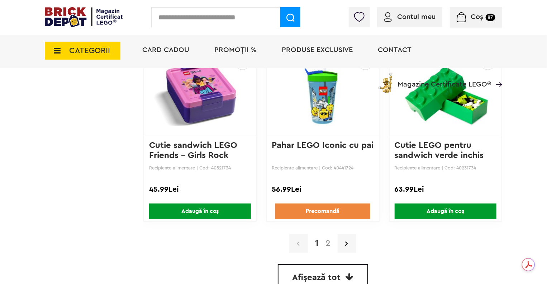
click at [331, 265] on link "Afișează tot" at bounding box center [323, 277] width 90 height 26
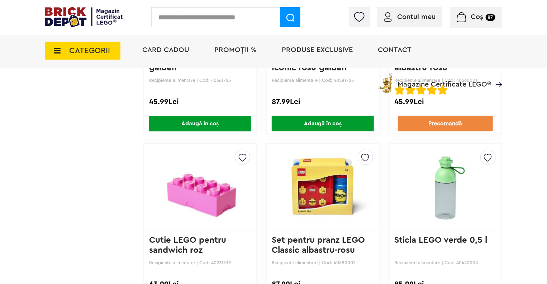
scroll to position [3231, 0]
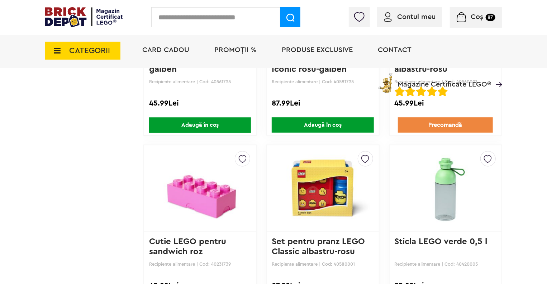
click at [190, 23] on input "text" at bounding box center [215, 17] width 129 height 20
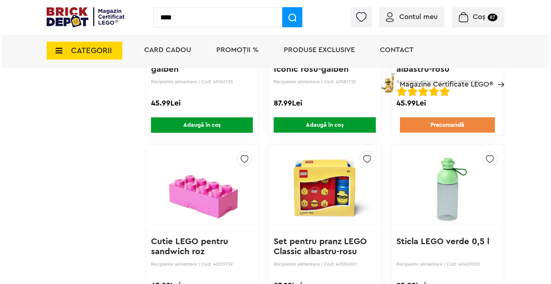
scroll to position [3232, 0]
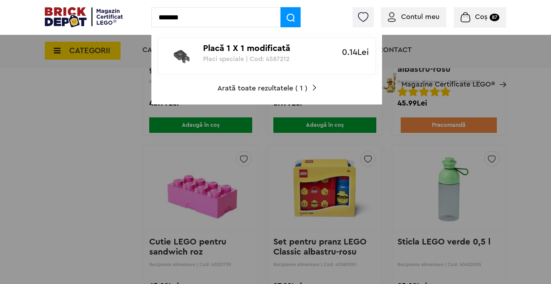
type input "*******"
click at [221, 59] on p "Placi speciale | Cod: 4587212" at bounding box center [263, 58] width 120 height 7
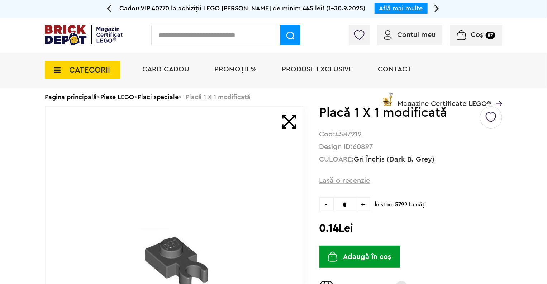
click at [363, 202] on span "+" at bounding box center [364, 204] width 14 height 14
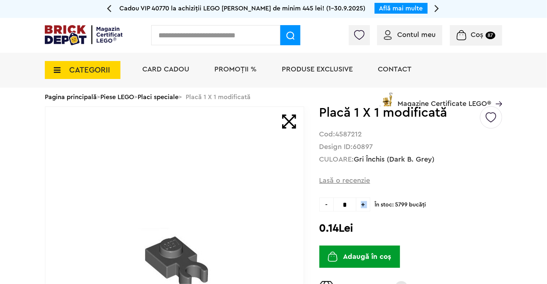
type input "*"
click at [363, 263] on button "Adaugă în coș" at bounding box center [360, 256] width 81 height 22
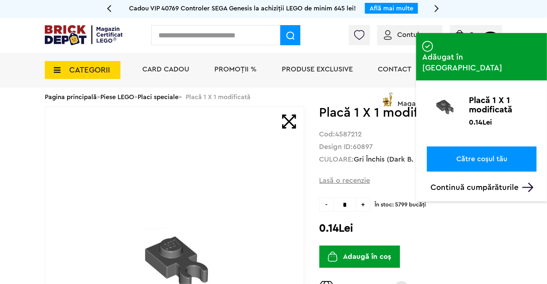
click at [232, 43] on input "text" at bounding box center [215, 35] width 129 height 20
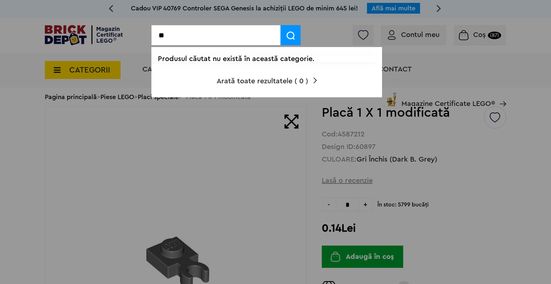
type input "*"
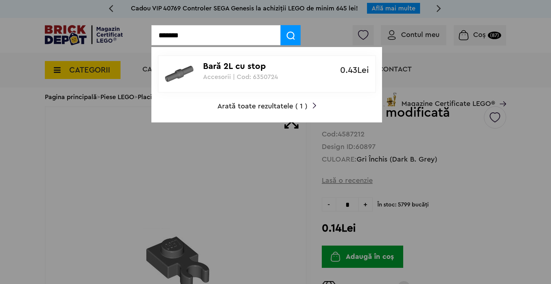
type input "*******"
click at [235, 67] on p "Bară 2L cu stop" at bounding box center [263, 66] width 120 height 10
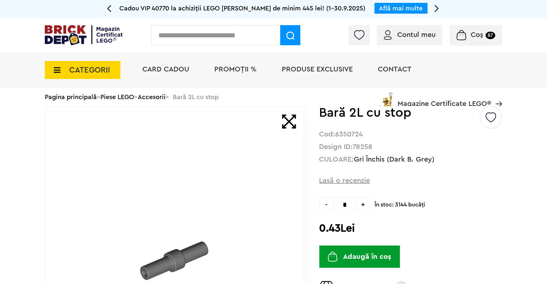
click at [366, 209] on span "+" at bounding box center [364, 204] width 14 height 14
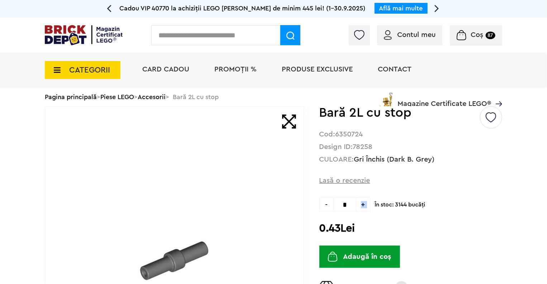
click at [366, 209] on span "+" at bounding box center [364, 204] width 14 height 14
click at [329, 206] on span "-" at bounding box center [327, 204] width 14 height 14
type input "*"
click at [346, 254] on button "Adaugă în coș" at bounding box center [360, 256] width 81 height 22
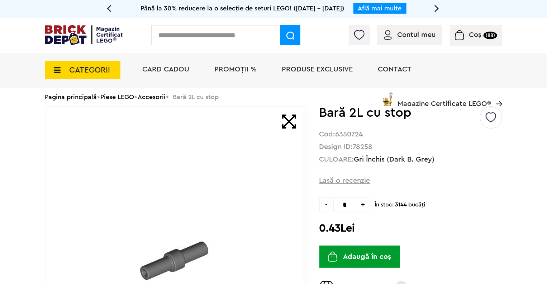
click at [225, 37] on input "text" at bounding box center [215, 35] width 129 height 20
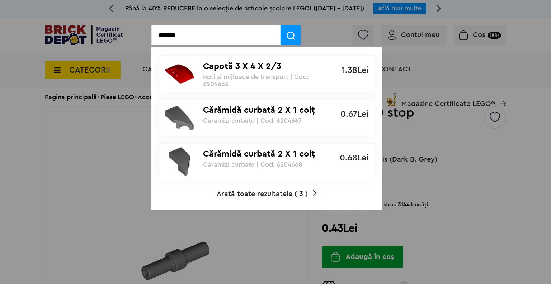
type input "******"
click at [286, 190] on span "Arată toate rezultatele ( 3 )" at bounding box center [262, 193] width 91 height 7
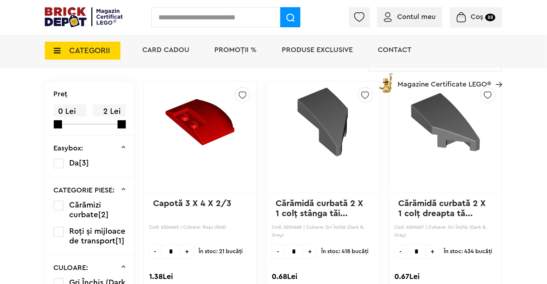
scroll to position [72, 0]
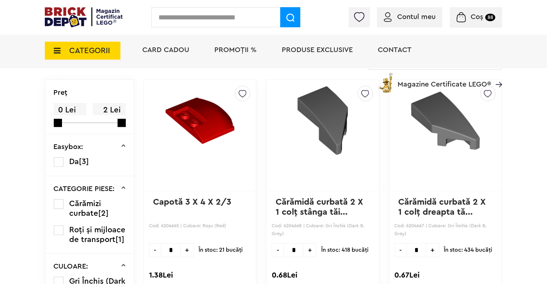
click at [307, 244] on span "+" at bounding box center [309, 250] width 13 height 14
type input "*"
click at [433, 254] on span "+" at bounding box center [432, 250] width 13 height 14
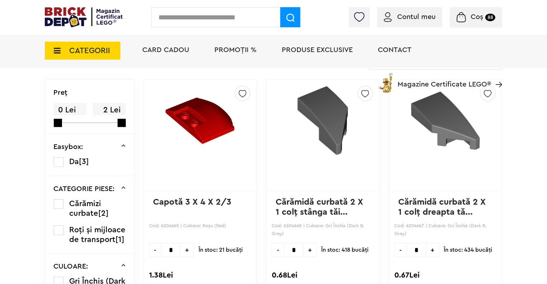
type input "*"
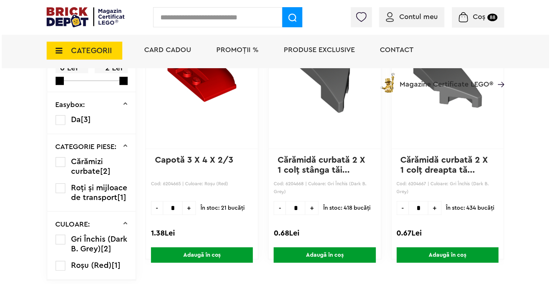
scroll to position [118, 0]
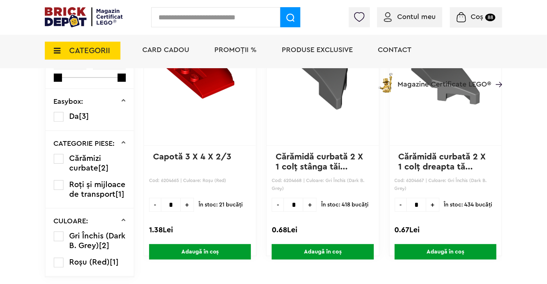
click at [433, 254] on span "Adaugă în coș" at bounding box center [446, 251] width 102 height 15
click at [344, 252] on span "Adaugă în coș" at bounding box center [323, 251] width 102 height 15
click at [244, 21] on input "text" at bounding box center [215, 17] width 129 height 20
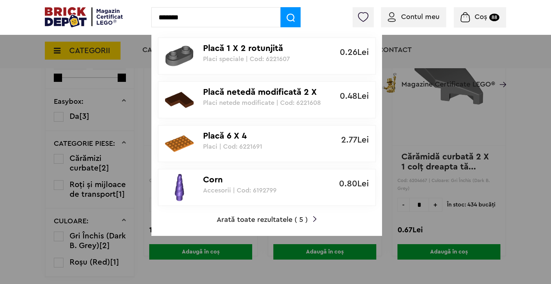
type input "*******"
click at [237, 56] on p "Placi speciale | Cod: 6221607" at bounding box center [263, 58] width 120 height 7
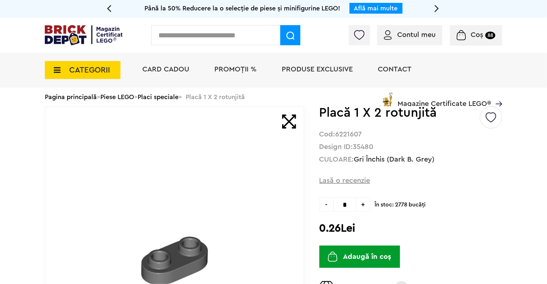
click at [362, 203] on span "+" at bounding box center [364, 204] width 14 height 14
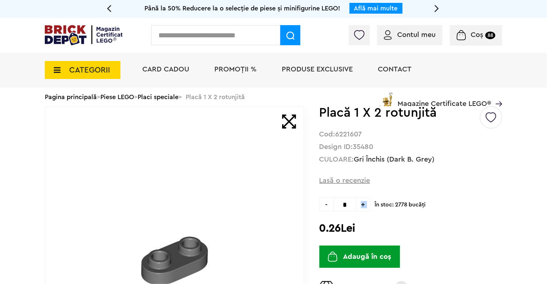
click at [362, 203] on span "+" at bounding box center [364, 204] width 14 height 14
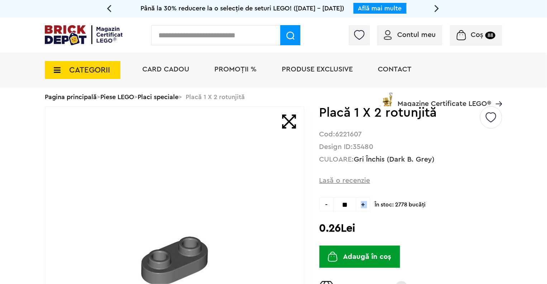
click at [362, 203] on span "+" at bounding box center [364, 204] width 14 height 14
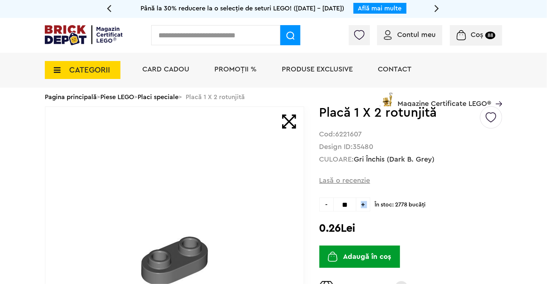
click at [362, 203] on span "+" at bounding box center [364, 204] width 14 height 14
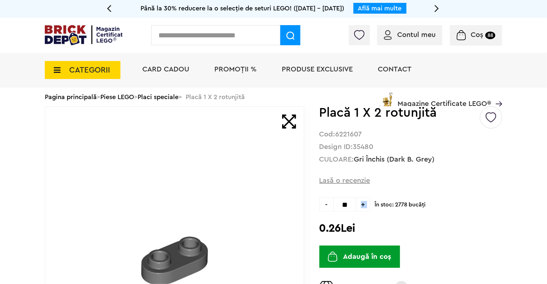
click at [362, 203] on span "+" at bounding box center [364, 204] width 14 height 14
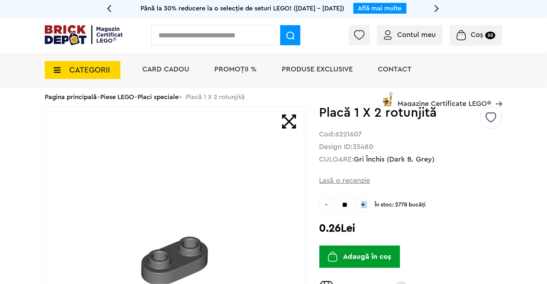
click at [362, 203] on span "+" at bounding box center [364, 204] width 14 height 14
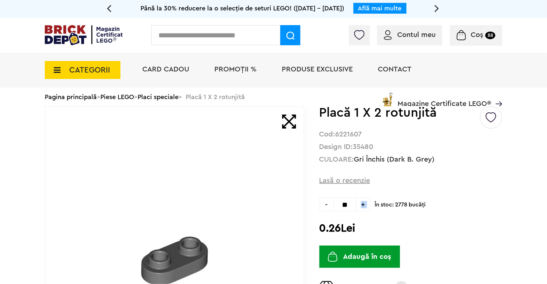
click at [362, 203] on span "+" at bounding box center [364, 204] width 14 height 14
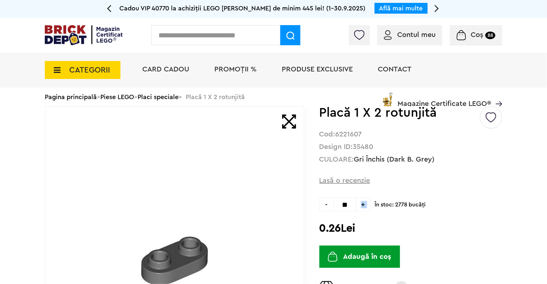
click at [362, 203] on span "+" at bounding box center [364, 204] width 14 height 14
click at [329, 206] on span "-" at bounding box center [327, 204] width 14 height 14
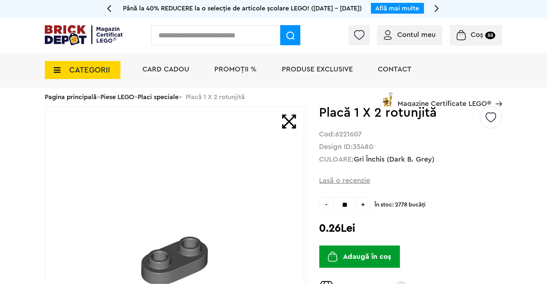
click at [329, 206] on span "-" at bounding box center [327, 204] width 14 height 14
type input "**"
click at [338, 253] on img "submit" at bounding box center [333, 256] width 10 height 10
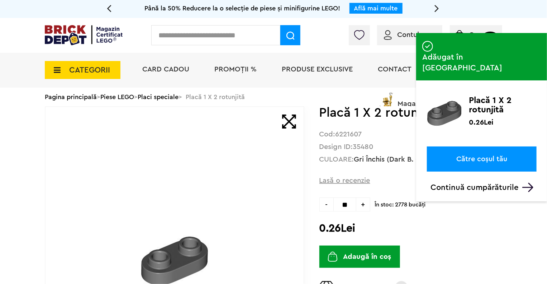
click at [188, 31] on input "text" at bounding box center [215, 35] width 129 height 20
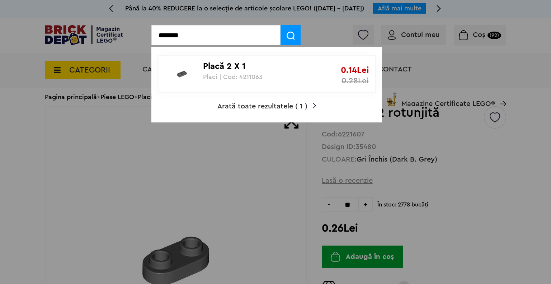
type input "*******"
click at [209, 67] on p "Placă 2 X 1" at bounding box center [263, 66] width 120 height 10
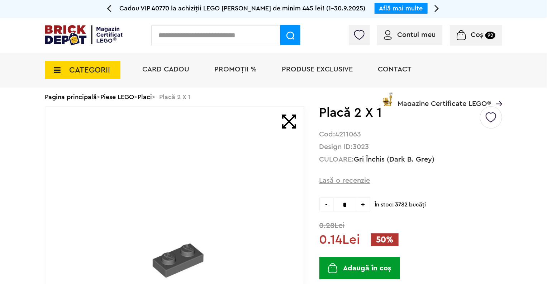
click span "+"
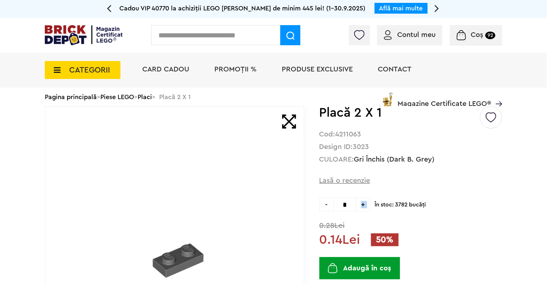
click span "+"
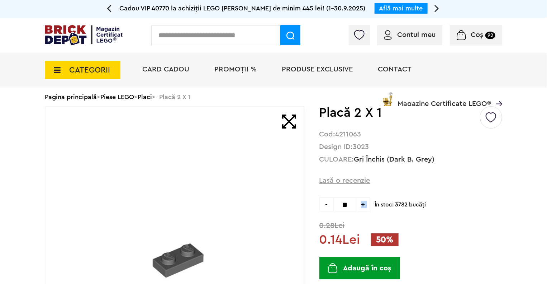
click span "+"
type input "**"
click button "Adaugă în coș"
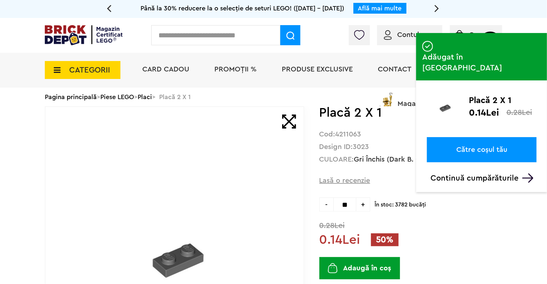
click input "text"
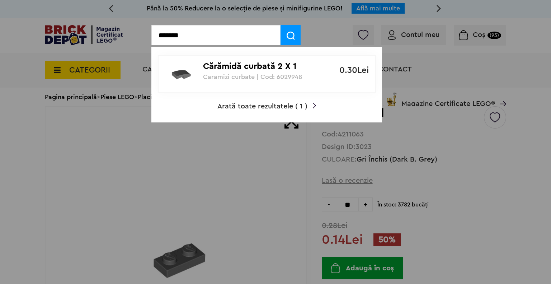
type input "*******"
click p "Caramizi curbate | Cod: 6029948"
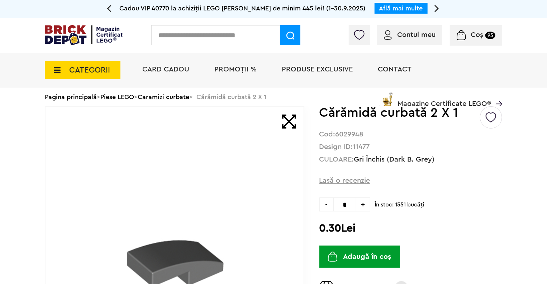
click at [371, 203] on span "+" at bounding box center [364, 204] width 14 height 14
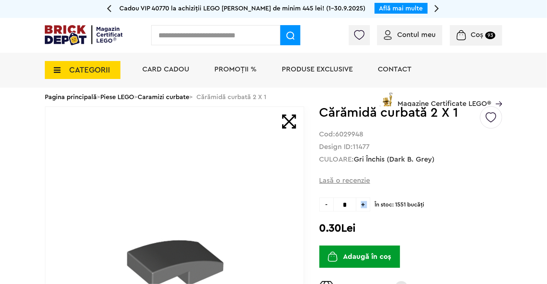
type input "*"
click at [356, 258] on button "Adaugă în coș" at bounding box center [360, 256] width 81 height 22
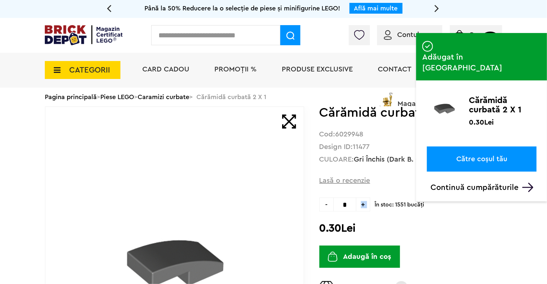
click at [497, 146] on link "Către coșul tău" at bounding box center [482, 158] width 110 height 25
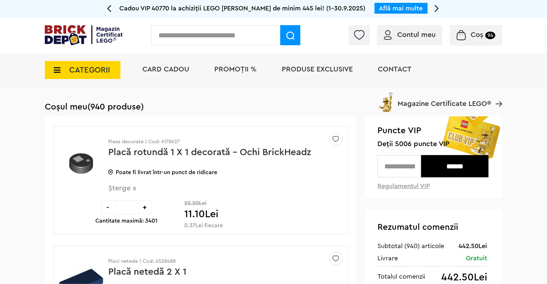
click at [187, 39] on input "text" at bounding box center [215, 35] width 129 height 20
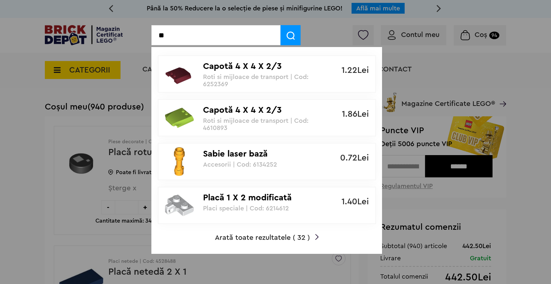
type input "*"
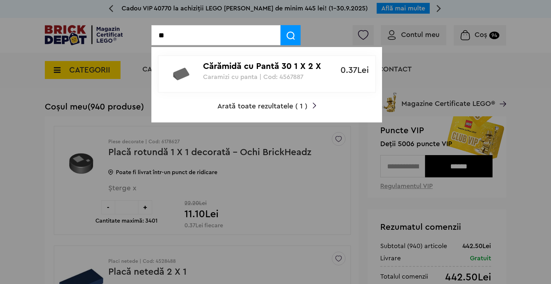
type input "*"
type input "*******"
click at [201, 76] on div at bounding box center [181, 74] width 44 height 29
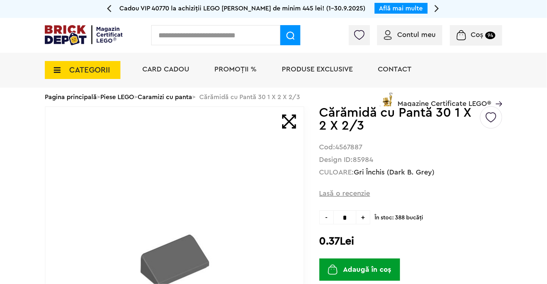
click at [364, 220] on span "+" at bounding box center [364, 217] width 14 height 14
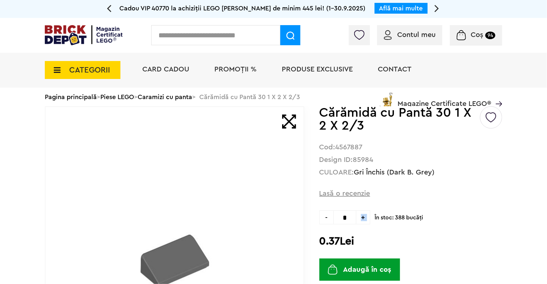
type input "*"
click at [361, 263] on button "Adaugă în coș" at bounding box center [360, 269] width 81 height 22
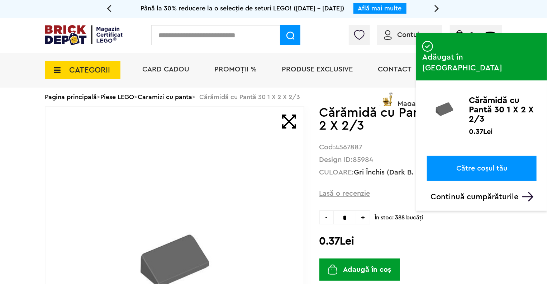
click at [230, 36] on input "text" at bounding box center [215, 35] width 129 height 20
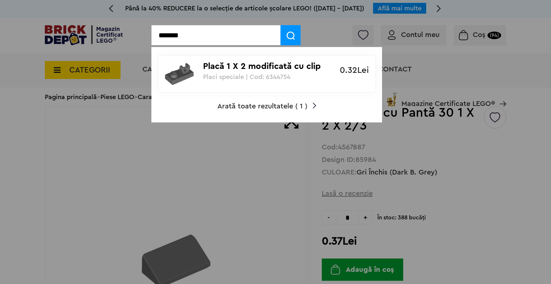
type input "*******"
click at [230, 71] on div "Placă 1 X 2 modificată cu clip O tăiat Placi speciale | Cod: 6344754" at bounding box center [263, 68] width 120 height 24
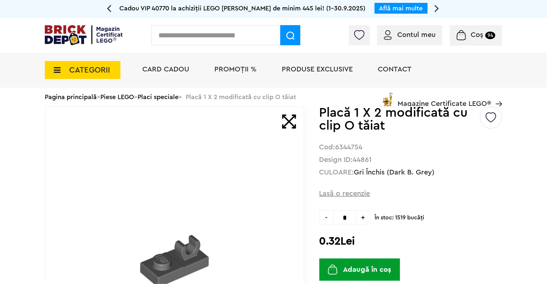
click at [364, 218] on span "+" at bounding box center [364, 217] width 14 height 14
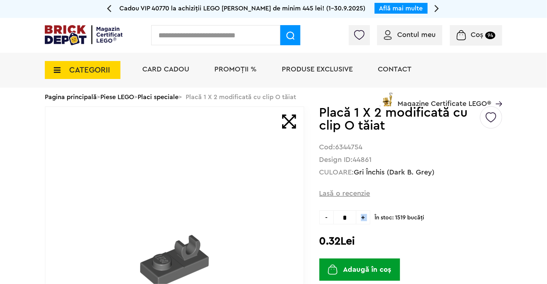
click at [364, 218] on span "+" at bounding box center [364, 217] width 14 height 14
click at [329, 216] on span "-" at bounding box center [327, 217] width 14 height 14
type input "*"
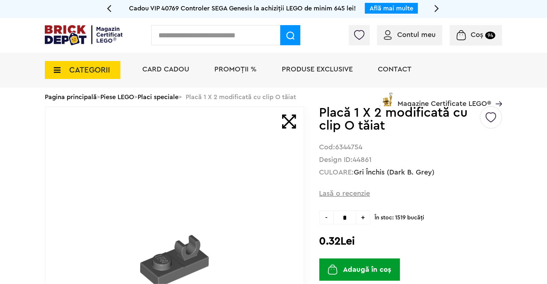
click at [348, 267] on button "Adaugă în coș" at bounding box center [360, 269] width 81 height 22
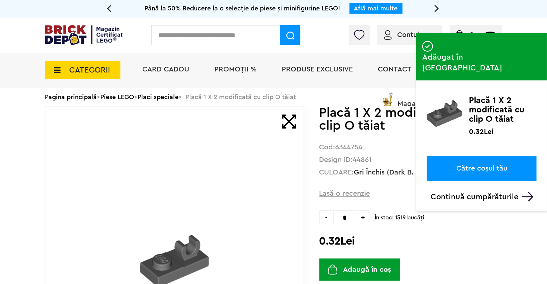
click at [195, 39] on input "text" at bounding box center [215, 35] width 129 height 20
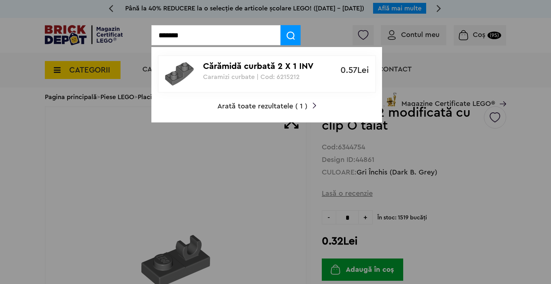
type input "*******"
click at [199, 57] on link "Cărămidă curbată 2 X 1 INV Caramizi curbate | Cod: 6215212 0.57Lei" at bounding box center [267, 73] width 218 height 37
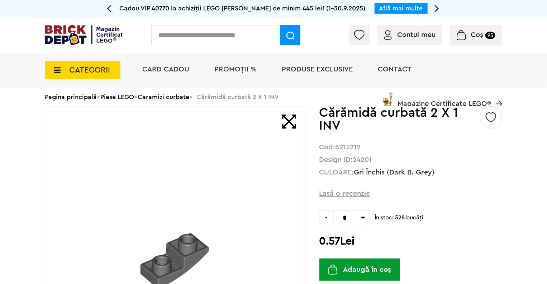
click at [354, 218] on input "*" at bounding box center [345, 217] width 23 height 14
type input "**"
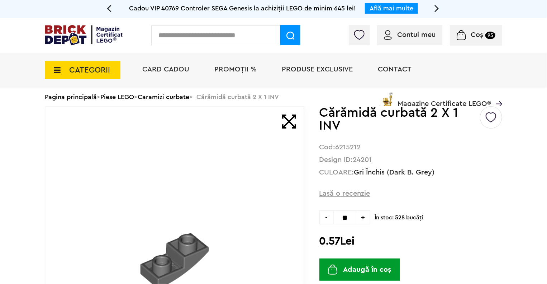
type input "**"
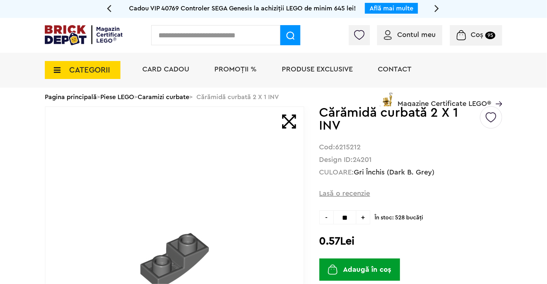
type input "**"
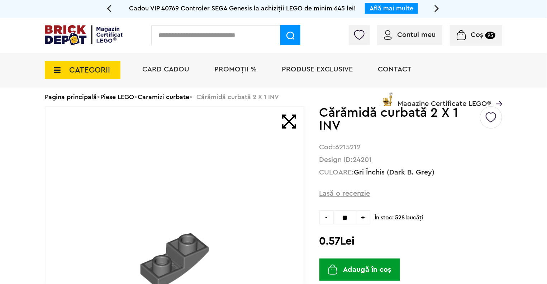
type input "**"
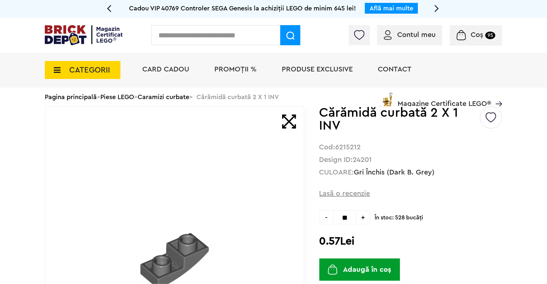
type input "**"
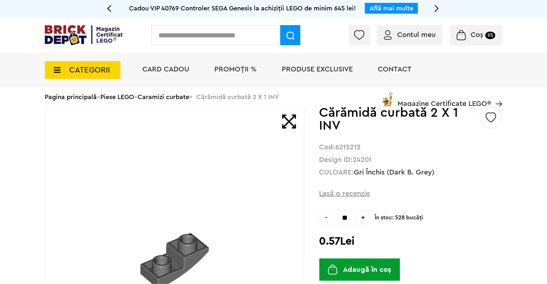
type input "**"
click at [374, 273] on button "Adaugă în coș" at bounding box center [360, 269] width 81 height 22
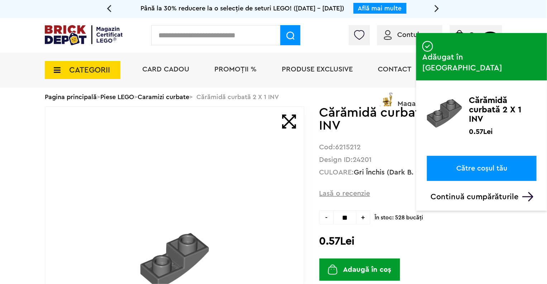
click at [246, 40] on input "text" at bounding box center [215, 35] width 129 height 20
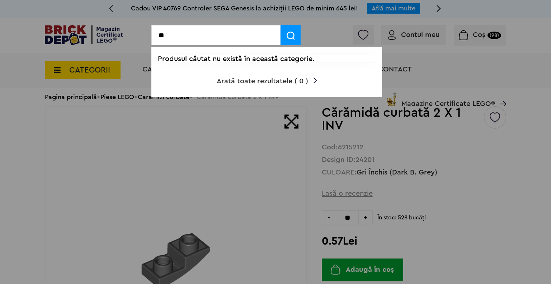
type input "*"
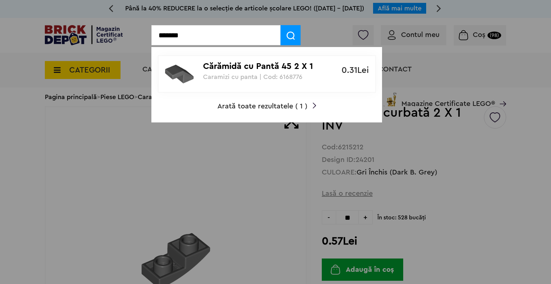
type input "*******"
click at [270, 78] on p "Caramizi cu panta | Cod: 6168776" at bounding box center [263, 76] width 120 height 7
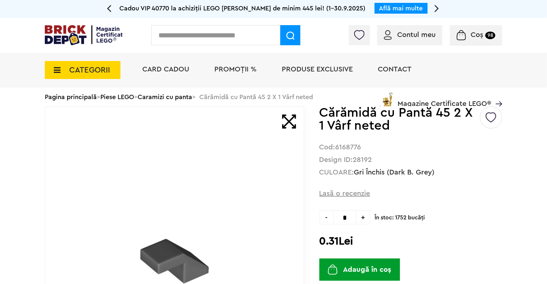
click at [362, 218] on span "+" at bounding box center [364, 217] width 14 height 14
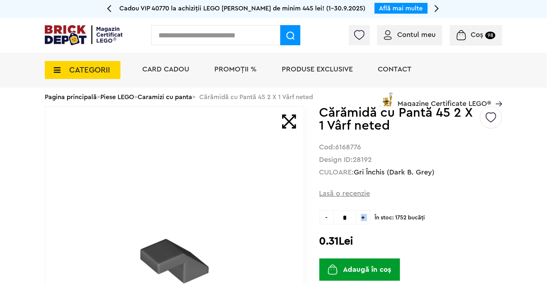
click at [362, 218] on span "+" at bounding box center [364, 217] width 14 height 14
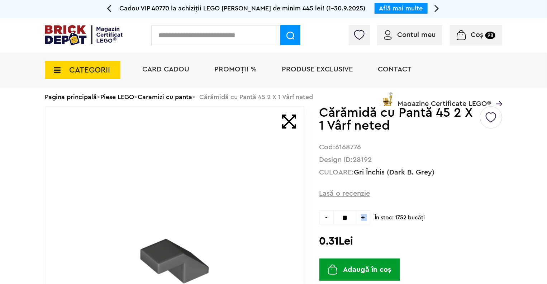
click at [362, 218] on span "+" at bounding box center [364, 217] width 14 height 14
click at [333, 216] on span "-" at bounding box center [327, 217] width 14 height 14
type input "**"
click at [354, 269] on button "Adaugă în coș" at bounding box center [360, 269] width 81 height 22
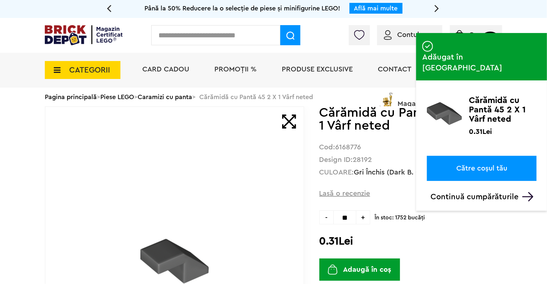
click at [208, 38] on input "text" at bounding box center [215, 35] width 129 height 20
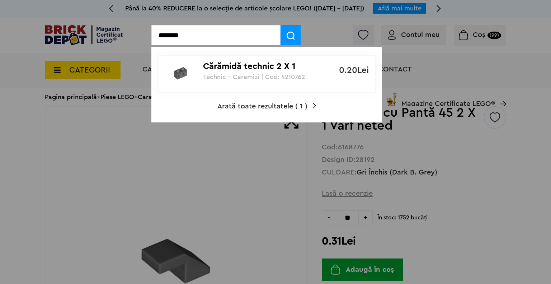
type input "*******"
click at [228, 66] on p "Cărămidă technic 2 X 1" at bounding box center [263, 66] width 120 height 10
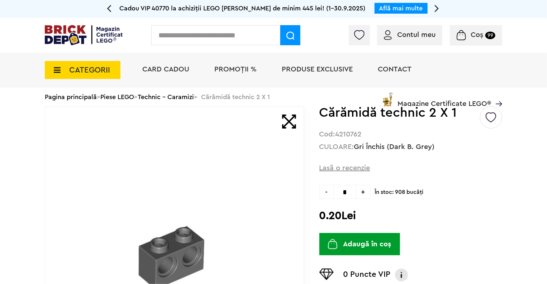
click at [362, 192] on span "+" at bounding box center [364, 192] width 14 height 14
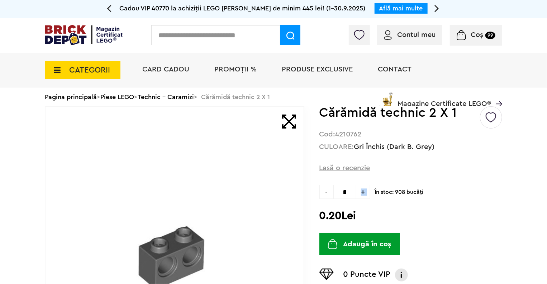
click at [362, 192] on span "+" at bounding box center [364, 192] width 14 height 14
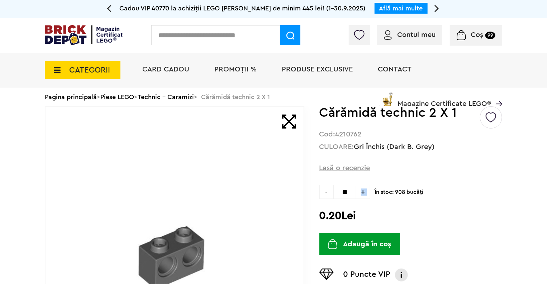
click at [362, 192] on span "+" at bounding box center [364, 192] width 14 height 14
click at [331, 193] on span "-" at bounding box center [327, 192] width 14 height 14
type input "**"
click at [353, 242] on button "Adaugă în coș" at bounding box center [360, 244] width 81 height 22
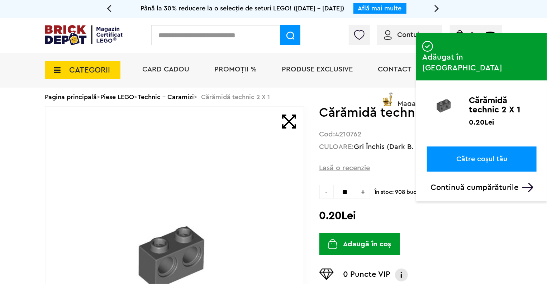
click at [184, 30] on input "text" at bounding box center [215, 35] width 129 height 20
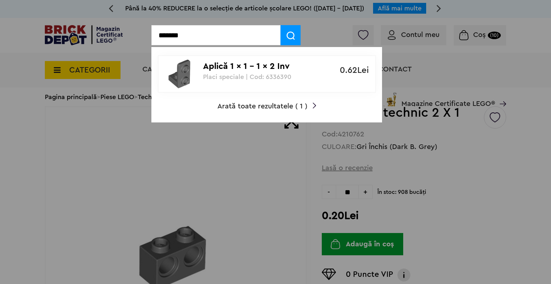
type input "*******"
click at [188, 74] on img at bounding box center [179, 74] width 29 height 29
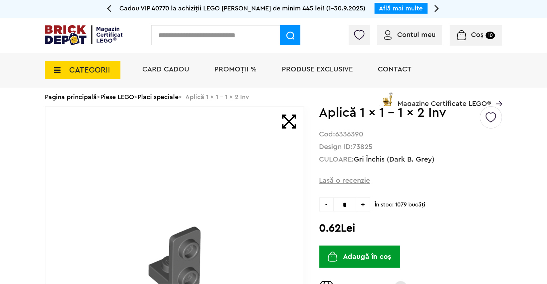
click at [362, 207] on span "+" at bounding box center [364, 204] width 14 height 14
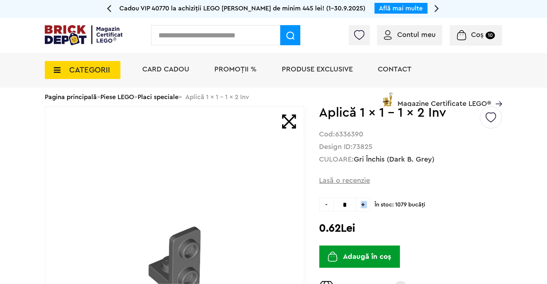
click at [362, 207] on span "+" at bounding box center [364, 204] width 14 height 14
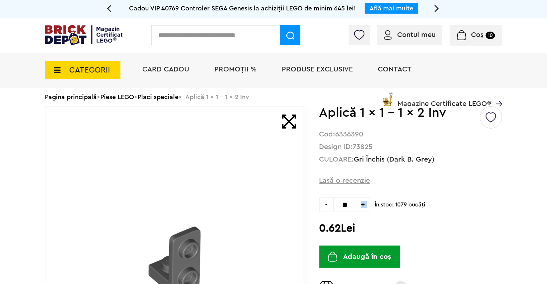
click at [362, 207] on span "+" at bounding box center [364, 204] width 14 height 14
type input "**"
click at [350, 257] on button "Adaugă în coș" at bounding box center [360, 256] width 81 height 22
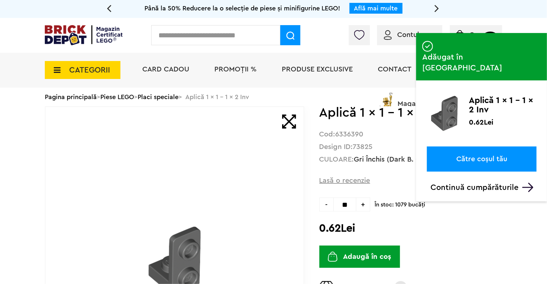
click at [95, 74] on span "CATEGORII" at bounding box center [89, 70] width 41 height 8
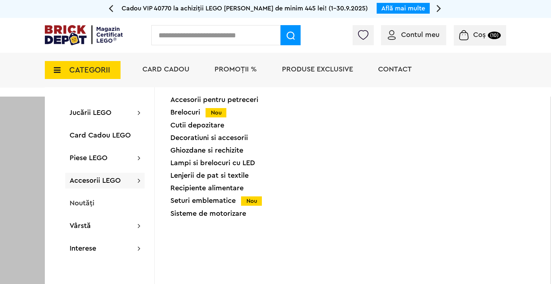
click at [471, 38] on span "Coș (10)" at bounding box center [480, 34] width 42 height 7
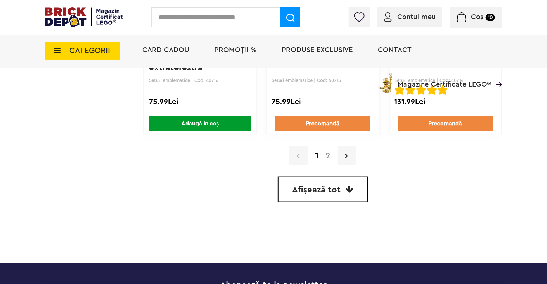
scroll to position [1773, 0]
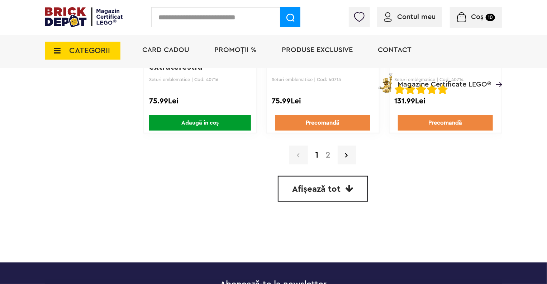
click at [356, 176] on link "Afișează tot" at bounding box center [323, 189] width 90 height 26
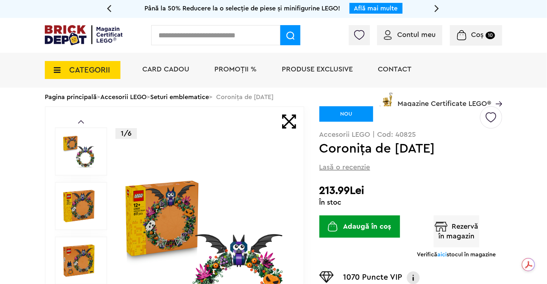
click at [208, 141] on div "1/6" at bounding box center [205, 260] width 165 height 307
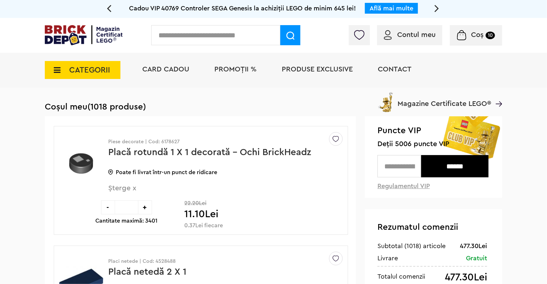
click at [436, 11] on icon at bounding box center [437, 8] width 5 height 13
click at [109, 7] on icon at bounding box center [109, 8] width 5 height 13
click at [274, 10] on span "Cadou VIP 40769 Controler SEGA Genesis la achiziții LEGO de minim 645 lei!" at bounding box center [242, 8] width 227 height 6
click at [378, 9] on link "Află mai multe" at bounding box center [392, 8] width 44 height 6
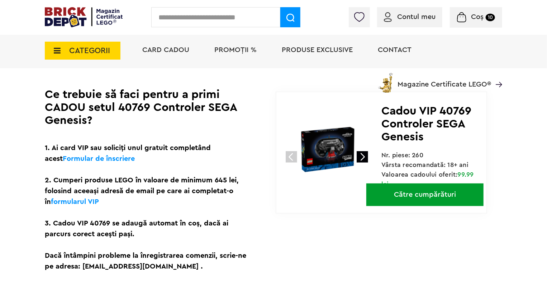
scroll to position [117, 0]
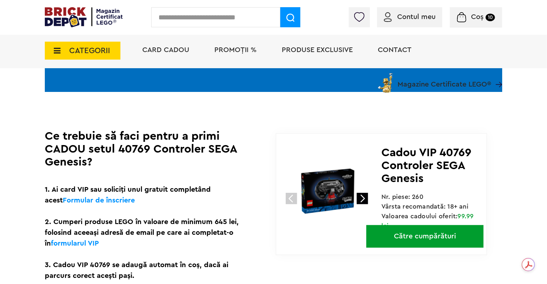
click at [340, 203] on img at bounding box center [328, 191] width 96 height 96
click at [340, 192] on img at bounding box center [328, 191] width 96 height 96
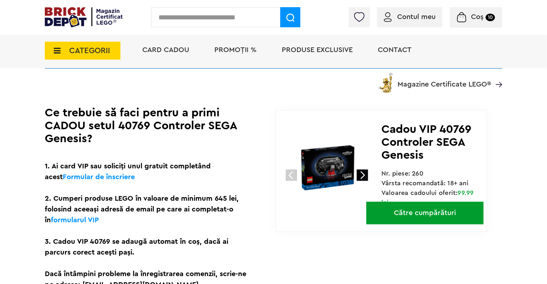
scroll to position [141, 0]
